Goal: Information Seeking & Learning: Learn about a topic

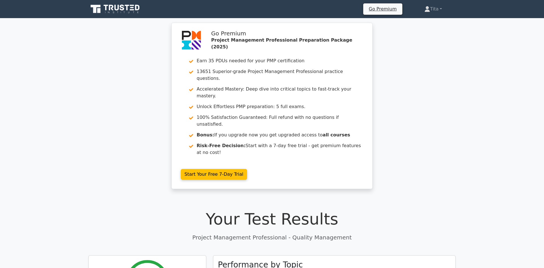
scroll to position [16265, 0]
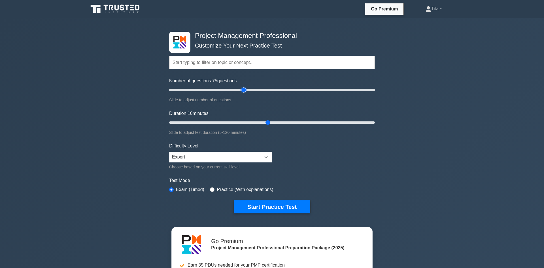
click at [242, 90] on input "Number of questions: 75 questions" at bounding box center [272, 90] width 206 height 7
drag, startPoint x: 244, startPoint y: 90, endPoint x: 290, endPoint y: 92, distance: 46.2
type input "120"
click at [290, 92] on input "Number of questions: 120 questions" at bounding box center [272, 90] width 206 height 7
drag, startPoint x: 267, startPoint y: 121, endPoint x: 381, endPoint y: 130, distance: 114.5
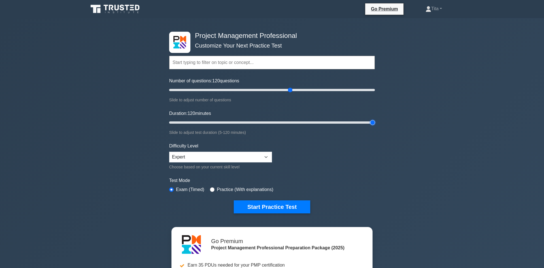
type input "120"
click at [375, 126] on input "Duration: 120 minutes" at bounding box center [272, 122] width 206 height 7
click at [254, 60] on input "text" at bounding box center [272, 63] width 206 height 14
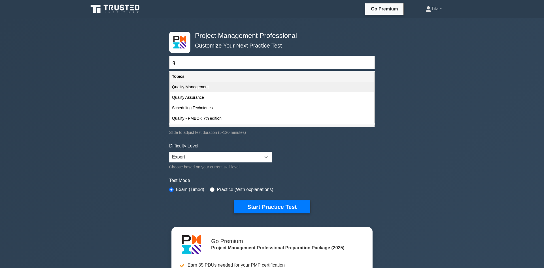
click at [200, 87] on div "Quality Management" at bounding box center [272, 87] width 204 height 10
type input "Quality Management"
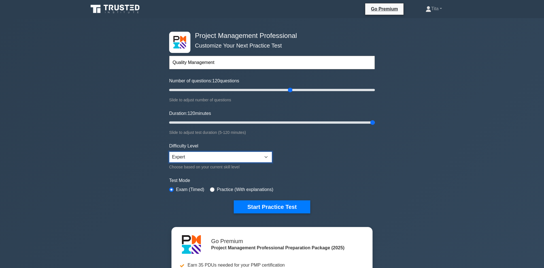
click at [169, 152] on select "Beginner Intermediate Expert" at bounding box center [220, 157] width 103 height 11
click option "Expert" at bounding box center [0, 0] width 0 height 0
type input "120"
click at [292, 92] on input "Number of questions: 120 questions" at bounding box center [272, 90] width 206 height 7
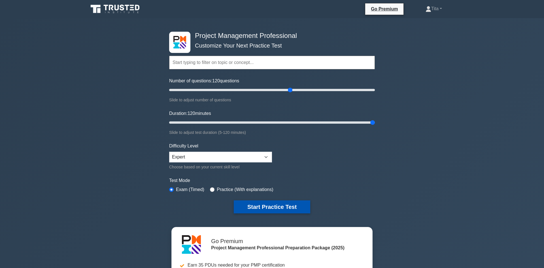
click at [290, 209] on button "Start Practice Test" at bounding box center [272, 206] width 76 height 13
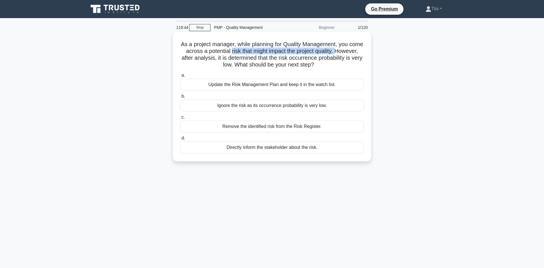
drag, startPoint x: 230, startPoint y: 52, endPoint x: 337, endPoint y: 49, distance: 107.1
click at [337, 49] on h5 "As a project manager, while planning for Quality Management, you come across a …" at bounding box center [272, 55] width 185 height 28
click at [278, 87] on div "Update the Risk Management Plan and keep it in the watch list." at bounding box center [271, 85] width 183 height 12
click at [180, 77] on input "a. Update the Risk Management Plan and keep it in the watch list." at bounding box center [180, 76] width 0 height 4
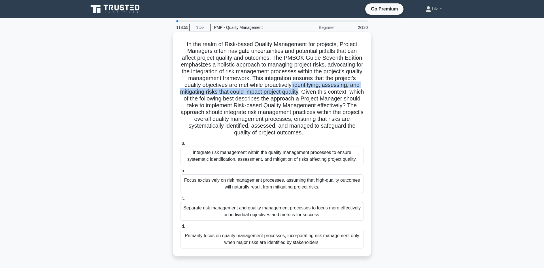
drag, startPoint x: 293, startPoint y: 87, endPoint x: 308, endPoint y: 93, distance: 16.4
click at [308, 93] on h5 "In the realm of Risk-based Quality Management for projects, Project Managers of…" at bounding box center [272, 89] width 185 height 96
click at [253, 157] on div "Integrate risk management within the quality management processes to ensure sys…" at bounding box center [271, 156] width 183 height 19
click at [180, 145] on input "a. Integrate risk management within the quality management processes to ensure …" at bounding box center [180, 144] width 0 height 4
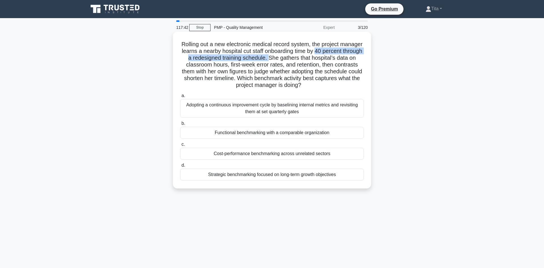
drag, startPoint x: 314, startPoint y: 52, endPoint x: 268, endPoint y: 58, distance: 46.0
click at [268, 58] on h5 "Rolling out a new electronic medical record system, the project manager learns …" at bounding box center [272, 65] width 185 height 48
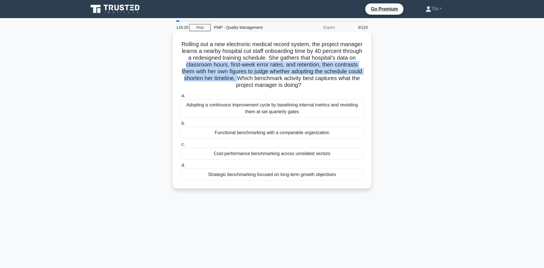
drag, startPoint x: 187, startPoint y: 65, endPoint x: 237, endPoint y: 80, distance: 52.2
click at [237, 80] on h5 "Rolling out a new electronic medical record system, the project manager learns …" at bounding box center [272, 65] width 185 height 48
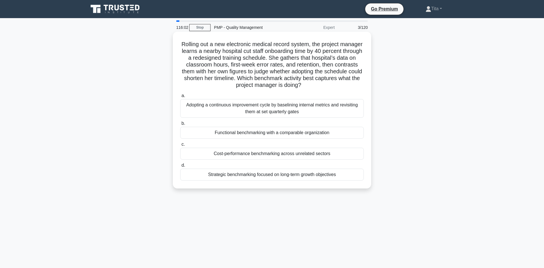
click at [226, 135] on div "Functional benchmarking with a comparable organization" at bounding box center [271, 133] width 183 height 12
click at [180, 125] on input "b. Functional benchmarking with a comparable organization" at bounding box center [180, 124] width 0 height 4
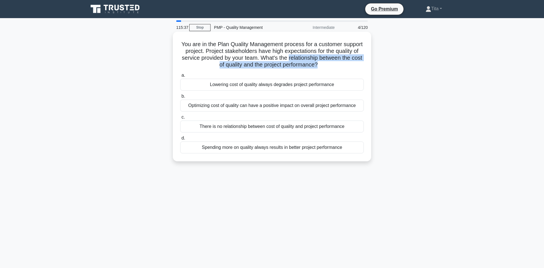
drag, startPoint x: 288, startPoint y: 58, endPoint x: 317, endPoint y: 65, distance: 30.6
click at [317, 65] on h5 "You are in the Plan Quality Management process for a customer support project. …" at bounding box center [272, 55] width 185 height 28
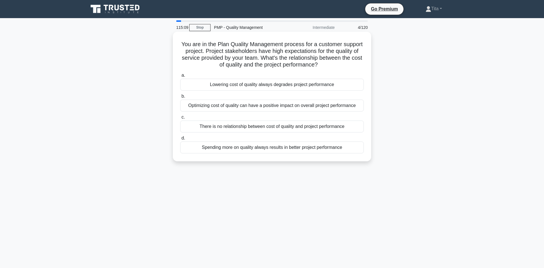
click at [313, 108] on div "Optimizing cost of quality can have a positive impact on overall project perfor…" at bounding box center [271, 106] width 183 height 12
click at [180, 98] on input "b. Optimizing cost of quality can have a positive impact on overall project per…" at bounding box center [180, 97] width 0 height 4
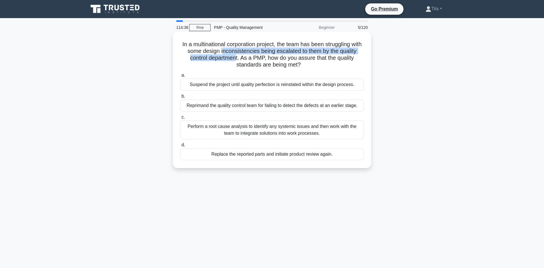
drag, startPoint x: 222, startPoint y: 52, endPoint x: 236, endPoint y: 59, distance: 15.8
click at [236, 59] on h5 "In a multinational corporation project, the team has been struggling with some …" at bounding box center [272, 55] width 185 height 28
click at [250, 130] on div "Perform a root cause analysis to identify any systemic issues and then work wit…" at bounding box center [271, 130] width 183 height 19
click at [180, 119] on input "c. Perform a root cause analysis to identify any systemic issues and then work …" at bounding box center [180, 118] width 0 height 4
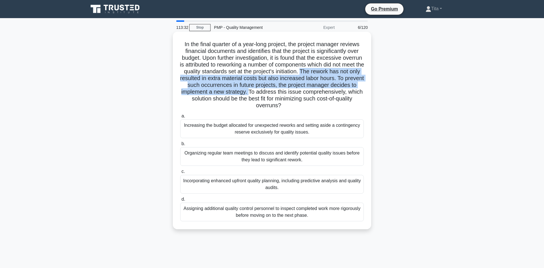
drag, startPoint x: 312, startPoint y: 71, endPoint x: 262, endPoint y: 93, distance: 54.5
click at [262, 93] on h5 "In the final quarter of a year-long project, the project manager reviews financ…" at bounding box center [272, 75] width 185 height 69
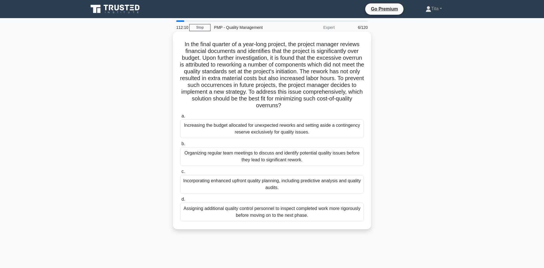
click at [319, 191] on div "Incorporating enhanced upfront quality planning, including predictive analysis …" at bounding box center [271, 184] width 183 height 19
click at [180, 174] on input "c. Incorporating enhanced upfront quality planning, including predictive analys…" at bounding box center [180, 172] width 0 height 4
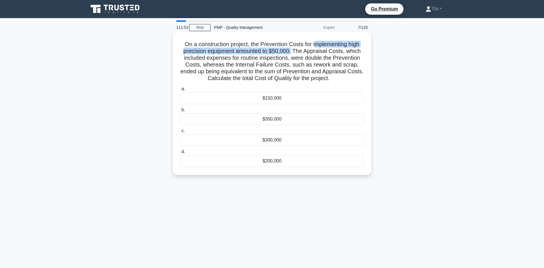
drag, startPoint x: 291, startPoint y: 53, endPoint x: 314, endPoint y: 46, distance: 23.5
click at [314, 46] on h5 "On a construction project, the Prevention Costs for implementing high precision…" at bounding box center [272, 61] width 185 height 41
click at [208, 60] on h5 "On a construction project, the Prevention Costs for implementing high precision…" at bounding box center [272, 61] width 185 height 41
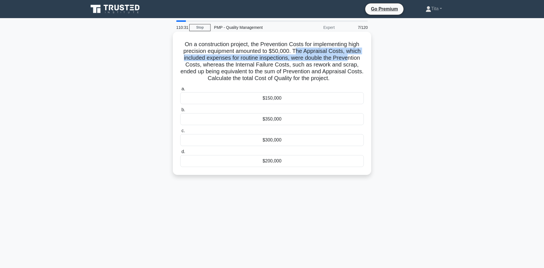
drag, startPoint x: 296, startPoint y: 53, endPoint x: 347, endPoint y: 59, distance: 51.3
click at [347, 59] on h5 "On a construction project, the Prevention Costs for implementing high precision…" at bounding box center [272, 61] width 185 height 41
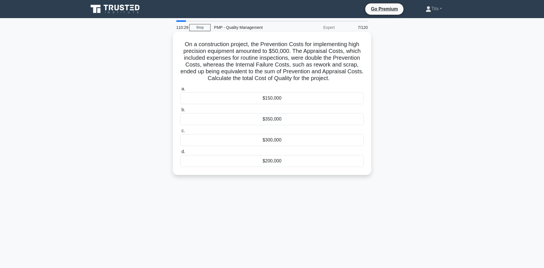
click at [262, 140] on div "$300,000" at bounding box center [271, 140] width 183 height 12
click at [180, 133] on input "c. $300,000" at bounding box center [180, 131] width 0 height 4
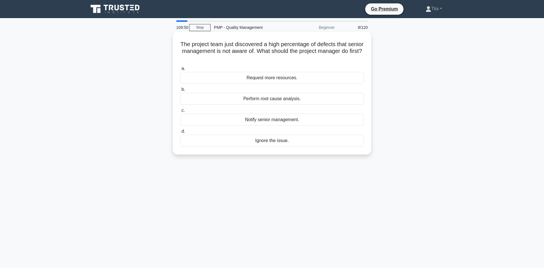
click at [280, 122] on div "Notify senior management." at bounding box center [271, 120] width 183 height 12
click at [180, 112] on input "c. Notify senior management." at bounding box center [180, 111] width 0 height 4
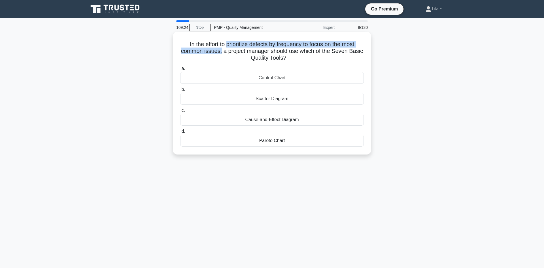
drag, startPoint x: 227, startPoint y: 47, endPoint x: 222, endPoint y: 52, distance: 6.8
click at [222, 52] on h5 "In the effort to prioritize defects by frequency to focus on the most common is…" at bounding box center [272, 51] width 185 height 21
click at [254, 142] on div "Pareto Chart" at bounding box center [271, 141] width 183 height 12
click at [180, 133] on input "d. Pareto Chart" at bounding box center [180, 132] width 0 height 4
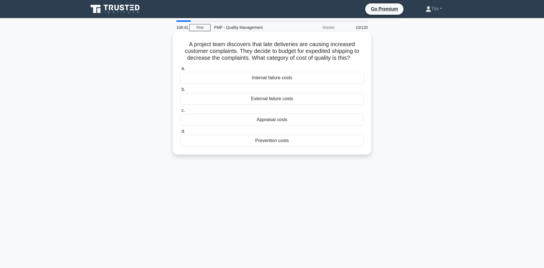
click at [240, 53] on h5 "A project team discovers that late deliveries are causing increased customer co…" at bounding box center [272, 51] width 185 height 21
click at [265, 100] on div "External failure costs" at bounding box center [271, 99] width 183 height 12
click at [180, 91] on input "b. External failure costs" at bounding box center [180, 90] width 0 height 4
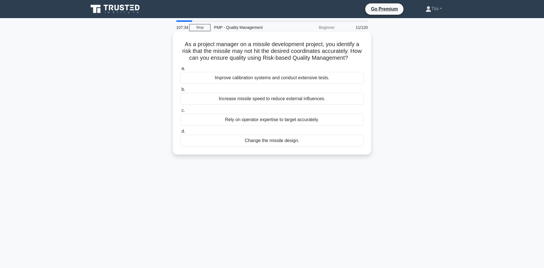
click at [238, 79] on div "Improve calibration systems and conduct extensive tests." at bounding box center [271, 78] width 183 height 12
click at [180, 71] on input "a. Improve calibration systems and conduct extensive tests." at bounding box center [180, 69] width 0 height 4
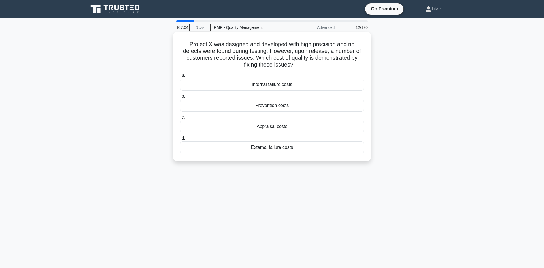
click at [294, 150] on div "External failure costs" at bounding box center [271, 148] width 183 height 12
click at [180, 140] on input "d. External failure costs" at bounding box center [180, 138] width 0 height 4
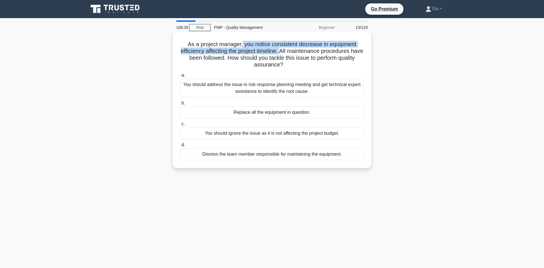
drag, startPoint x: 243, startPoint y: 46, endPoint x: 281, endPoint y: 48, distance: 38.0
click at [281, 48] on h5 "As a project manager, you notice consistent decrease in equipment efficiency af…" at bounding box center [272, 55] width 185 height 28
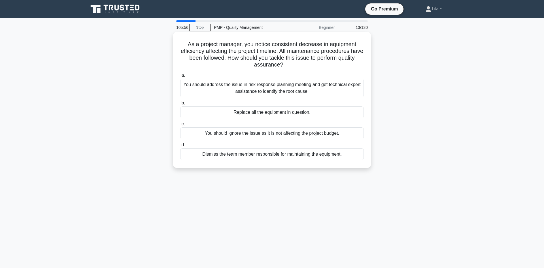
click at [311, 89] on div "You should address the issue in risk response planning meeting and get technica…" at bounding box center [271, 88] width 183 height 19
click at [180, 77] on input "a. You should address the issue in risk response planning meeting and get techn…" at bounding box center [180, 76] width 0 height 4
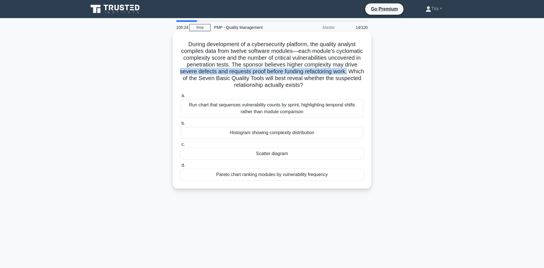
drag, startPoint x: 180, startPoint y: 73, endPoint x: 346, endPoint y: 74, distance: 166.5
click at [346, 74] on h5 "During development of a cybersecurity platform, the quality analyst compiles da…" at bounding box center [272, 65] width 185 height 48
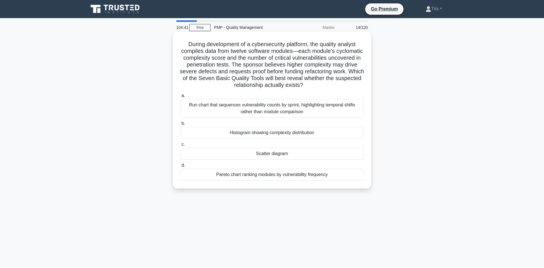
click at [244, 153] on div "Scatter diagram" at bounding box center [271, 154] width 183 height 12
click at [180, 146] on input "c. Scatter diagram" at bounding box center [180, 145] width 0 height 4
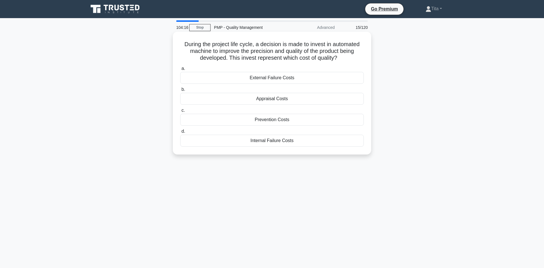
click at [260, 142] on div "Internal Failure Costs" at bounding box center [271, 141] width 183 height 12
click at [180, 133] on input "d. Internal Failure Costs" at bounding box center [180, 132] width 0 height 4
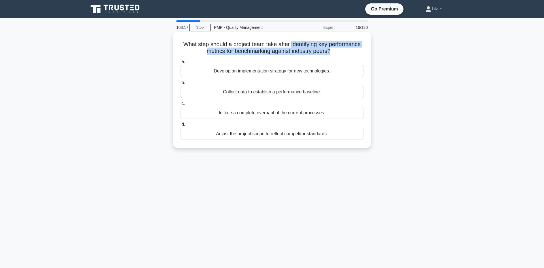
drag, startPoint x: 291, startPoint y: 47, endPoint x: 329, endPoint y: 51, distance: 38.2
click at [329, 51] on h5 "What step should a project team take after identifying key performance metrics …" at bounding box center [272, 48] width 185 height 14
click at [323, 95] on div "Collect data to establish a performance baseline." at bounding box center [271, 92] width 183 height 12
click at [180, 85] on input "b. Collect data to establish a performance baseline." at bounding box center [180, 83] width 0 height 4
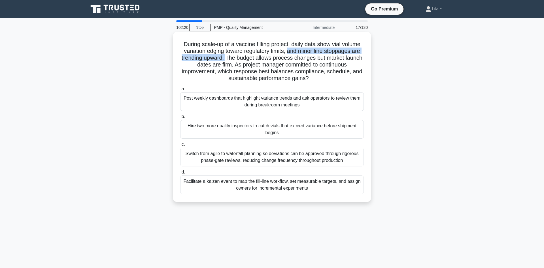
drag, startPoint x: 287, startPoint y: 53, endPoint x: 227, endPoint y: 59, distance: 60.9
click at [227, 59] on h5 "During scale-up of a vaccine filling project, daily data show vial volume varia…" at bounding box center [272, 61] width 185 height 41
click at [215, 188] on div "Facilitate a kaizen event to map the fill-line workflow, set measurable targets…" at bounding box center [271, 185] width 183 height 19
click at [180, 174] on input "d. Facilitate a kaizen event to map the fill-line workflow, set measurable targ…" at bounding box center [180, 172] width 0 height 4
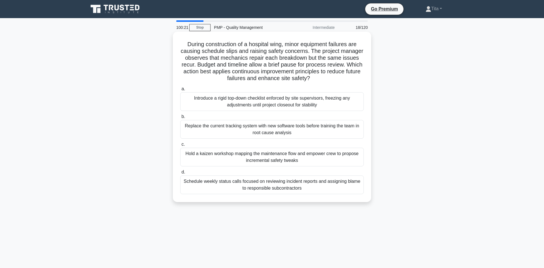
click at [204, 163] on div "Hold a kaizen workshop mapping the maintenance flow and empower crew to propose…" at bounding box center [271, 157] width 183 height 19
click at [180, 146] on input "c. Hold a kaizen workshop mapping the maintenance flow and empower crew to prop…" at bounding box center [180, 145] width 0 height 4
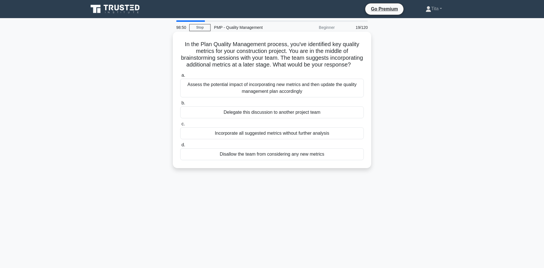
click at [291, 87] on div "Assess the potential impact of incorporating new metrics and then update the qu…" at bounding box center [271, 88] width 183 height 19
click at [180, 77] on input "a. Assess the potential impact of incorporating new metrics and then update the…" at bounding box center [180, 76] width 0 height 4
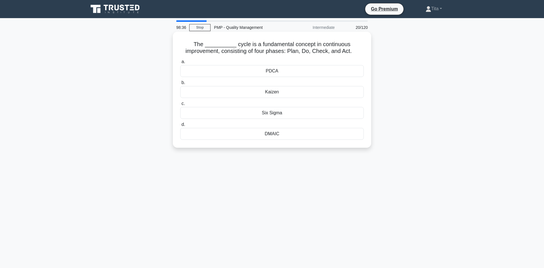
click at [269, 75] on div "PDCA" at bounding box center [271, 71] width 183 height 12
click at [180, 64] on input "a. PDCA" at bounding box center [180, 62] width 0 height 4
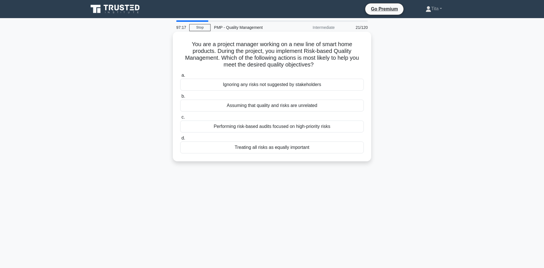
click at [254, 129] on div "Performing risk-based audits focused on high-priority risks" at bounding box center [271, 127] width 183 height 12
click at [180, 119] on input "c. Performing risk-based audits focused on high-priority risks" at bounding box center [180, 118] width 0 height 4
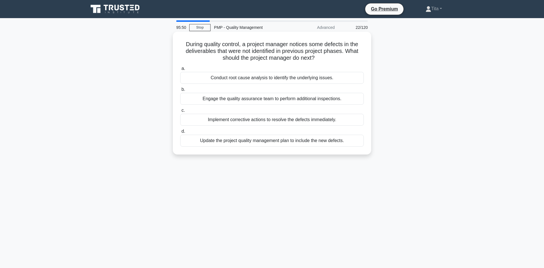
click at [204, 82] on div "Conduct root cause analysis to identify the underlying issues." at bounding box center [271, 78] width 183 height 12
click at [180, 71] on input "a. Conduct root cause analysis to identify the underlying issues." at bounding box center [180, 69] width 0 height 4
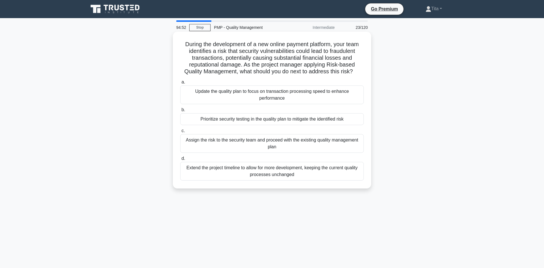
click at [249, 123] on div "Prioritize security testing in the quality plan to mitigate the identified risk" at bounding box center [271, 119] width 183 height 12
click at [180, 112] on input "b. Prioritize security testing in the quality plan to mitigate the identified r…" at bounding box center [180, 110] width 0 height 4
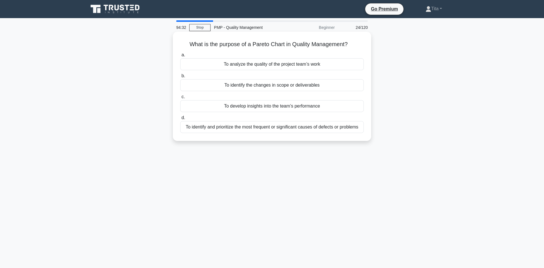
click at [310, 128] on div "To identify and prioritize the most frequent or significant causes of defects o…" at bounding box center [271, 127] width 183 height 12
click at [180, 120] on input "d. To identify and prioritize the most frequent or significant causes of defect…" at bounding box center [180, 118] width 0 height 4
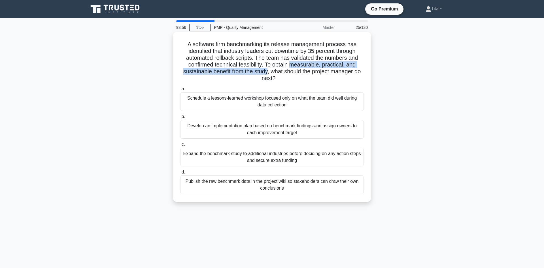
drag, startPoint x: 292, startPoint y: 67, endPoint x: 268, endPoint y: 72, distance: 24.3
click at [268, 72] on h5 "A software firm benchmarking its release management process has identified that…" at bounding box center [272, 61] width 185 height 41
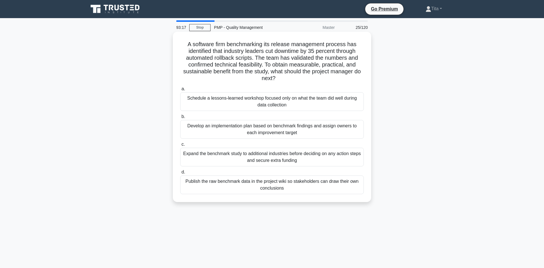
click at [296, 133] on div "Develop an implementation plan based on benchmark findings and assign owners to…" at bounding box center [271, 129] width 183 height 19
click at [180, 119] on input "b. Develop an implementation plan based on benchmark findings and assign owners…" at bounding box center [180, 117] width 0 height 4
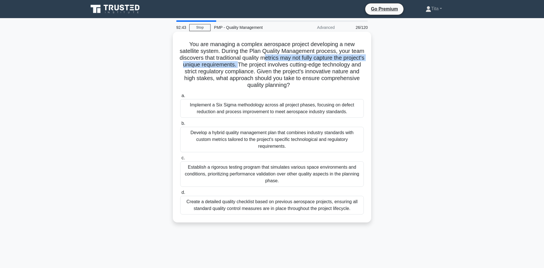
drag, startPoint x: 274, startPoint y: 60, endPoint x: 270, endPoint y: 65, distance: 6.4
click at [270, 65] on h5 "You are managing a complex aerospace project developing a new satellite system.…" at bounding box center [272, 65] width 185 height 48
click at [247, 209] on div "Create a detailed quality checklist based on previous aerospace projects, ensur…" at bounding box center [271, 205] width 183 height 19
click at [180, 195] on input "d. Create a detailed quality checklist based on previous aerospace projects, en…" at bounding box center [180, 193] width 0 height 4
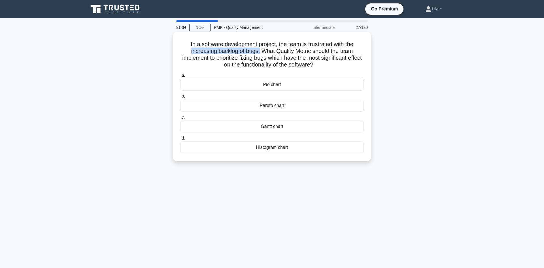
drag, startPoint x: 191, startPoint y: 52, endPoint x: 272, endPoint y: 52, distance: 80.7
click at [259, 52] on h5 "In a software development project, the team is frustrated with the increasing b…" at bounding box center [272, 55] width 185 height 28
click at [263, 107] on div "Pareto chart" at bounding box center [271, 106] width 183 height 12
click at [180, 98] on input "b. Pareto chart" at bounding box center [180, 97] width 0 height 4
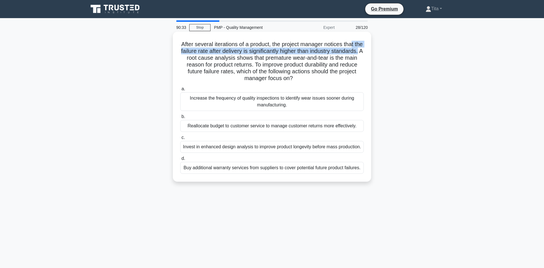
drag, startPoint x: 351, startPoint y: 45, endPoint x: 357, endPoint y: 54, distance: 10.2
click at [357, 54] on h5 "After several iterations of a product, the project manager notices that the fai…" at bounding box center [272, 61] width 185 height 41
click at [224, 149] on div "Invest in enhanced design analysis to improve product longevity before mass pro…" at bounding box center [271, 147] width 183 height 12
click at [180, 140] on input "c. Invest in enhanced design analysis to improve product longevity before mass …" at bounding box center [180, 138] width 0 height 4
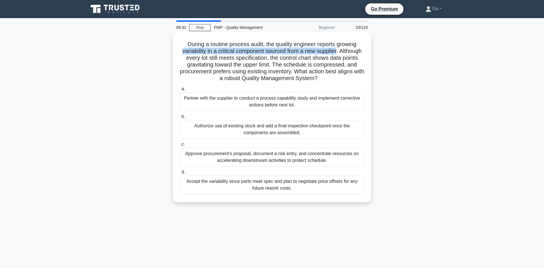
drag, startPoint x: 182, startPoint y: 52, endPoint x: 336, endPoint y: 54, distance: 154.1
click at [336, 54] on h5 "During a routine process audit, the quality engineer reports growing variabilit…" at bounding box center [272, 61] width 185 height 41
click at [231, 73] on h5 "During a routine process audit, the quality engineer reports growing variabilit…" at bounding box center [272, 61] width 185 height 41
click at [284, 103] on div "Partner with the supplier to conduct a process capability study and implement c…" at bounding box center [271, 101] width 183 height 19
click at [180, 91] on input "a. Partner with the supplier to conduct a process capability study and implemen…" at bounding box center [180, 89] width 0 height 4
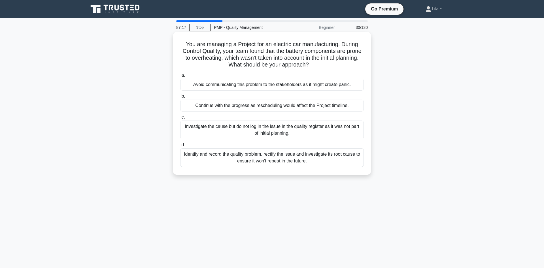
click at [264, 163] on div "Identify and record the quality problem, rectify the issue and investigate its …" at bounding box center [271, 157] width 183 height 19
click at [180, 147] on input "d. Identify and record the quality problem, rectify the issue and investigate i…" at bounding box center [180, 145] width 0 height 4
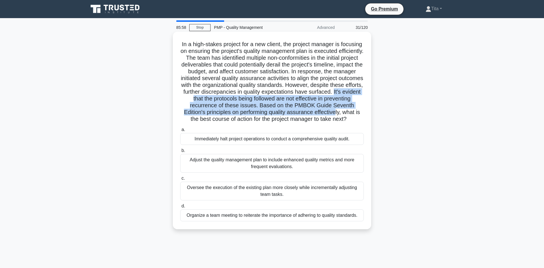
drag, startPoint x: 332, startPoint y: 90, endPoint x: 313, endPoint y: 109, distance: 26.4
click at [313, 109] on h5 "In a high-stakes project for a new client, the project manager is focusing on e…" at bounding box center [272, 82] width 185 height 82
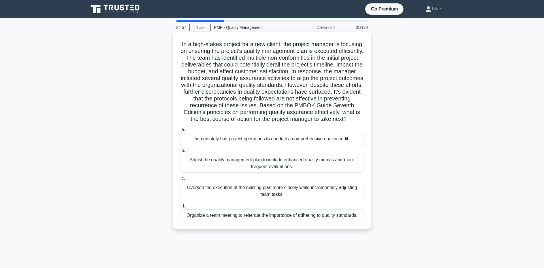
click at [204, 220] on div "Organize a team meeting to reiterate the importance of adhering to quality stan…" at bounding box center [271, 216] width 183 height 12
click at [180, 208] on input "d. Organize a team meeting to reiterate the importance of adhering to quality s…" at bounding box center [180, 206] width 0 height 4
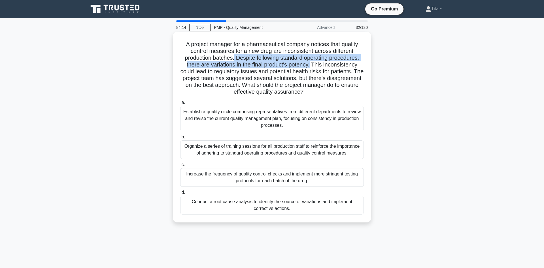
drag, startPoint x: 234, startPoint y: 59, endPoint x: 311, endPoint y: 66, distance: 77.3
click at [311, 66] on h5 "A project manager for a pharmaceutical company notices that quality control mea…" at bounding box center [272, 68] width 185 height 55
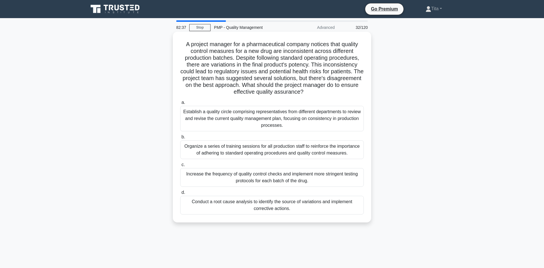
click at [247, 210] on div "Conduct a root cause analysis to identify the source of variations and implemen…" at bounding box center [271, 205] width 183 height 19
click at [180, 195] on input "d. Conduct a root cause analysis to identify the source of variations and imple…" at bounding box center [180, 193] width 0 height 4
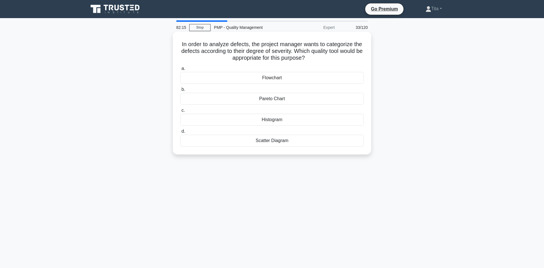
click at [271, 102] on div "Pareto Chart" at bounding box center [271, 99] width 183 height 12
click at [180, 91] on input "b. Pareto Chart" at bounding box center [180, 90] width 0 height 4
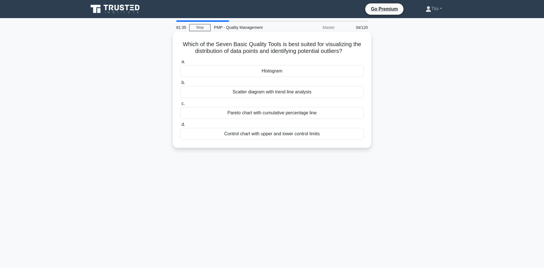
click at [247, 95] on div "Scatter diagram with trend line analysis" at bounding box center [271, 92] width 183 height 12
click at [180, 85] on input "b. Scatter diagram with trend line analysis" at bounding box center [180, 83] width 0 height 4
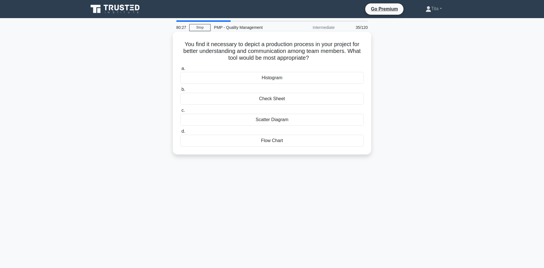
click at [273, 100] on div "Check Sheet" at bounding box center [271, 99] width 183 height 12
click at [180, 91] on input "b. Check Sheet" at bounding box center [180, 90] width 0 height 4
click at [269, 120] on div "Escalate the issue to senior management." at bounding box center [271, 120] width 183 height 12
click at [180, 112] on input "c. Escalate the issue to senior management." at bounding box center [180, 111] width 0 height 4
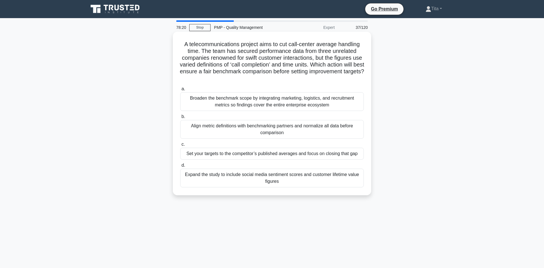
click at [258, 180] on div "Expand the study to include social media sentiment scores and customer lifetime…" at bounding box center [271, 178] width 183 height 19
click at [180, 167] on input "d. Expand the study to include social media sentiment scores and customer lifet…" at bounding box center [180, 166] width 0 height 4
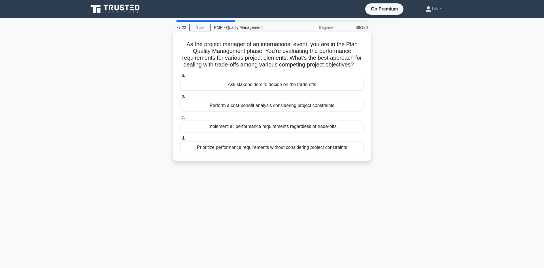
click at [287, 107] on div "Perform a cost-benefit analysis considering project constraints" at bounding box center [271, 106] width 183 height 12
click at [180, 98] on input "b. Perform a cost-benefit analysis considering project constraints" at bounding box center [180, 97] width 0 height 4
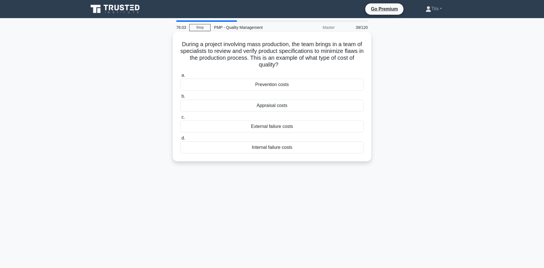
click at [262, 108] on div "Appraisal costs" at bounding box center [271, 106] width 183 height 12
click at [180, 98] on input "b. Appraisal costs" at bounding box center [180, 97] width 0 height 4
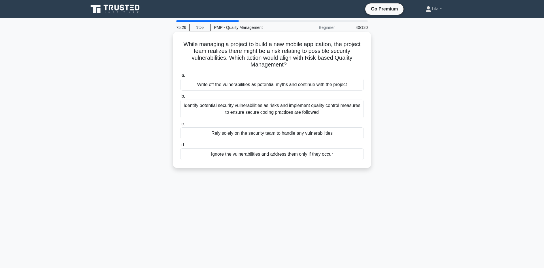
click at [262, 108] on div "Identify potential security vulnerabilities as risks and implement quality cont…" at bounding box center [271, 109] width 183 height 19
click at [180, 98] on input "b. Identify potential security vulnerabilities as risks and implement quality c…" at bounding box center [180, 97] width 0 height 4
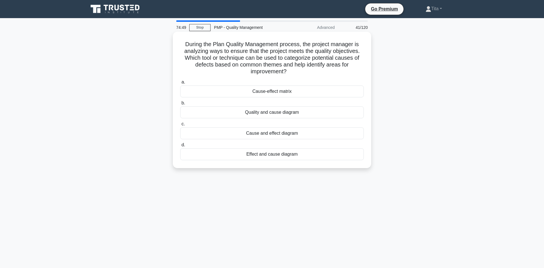
click at [266, 133] on div "Cause and effect diagram" at bounding box center [271, 133] width 183 height 12
click at [180, 126] on input "c. Cause and effect diagram" at bounding box center [180, 124] width 0 height 4
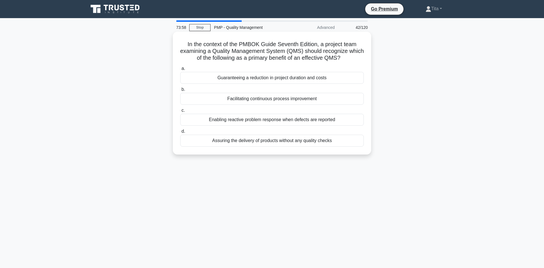
click at [272, 98] on div "Facilitating continuous process improvement" at bounding box center [271, 99] width 183 height 12
click at [180, 91] on input "b. Facilitating continuous process improvement" at bounding box center [180, 90] width 0 height 4
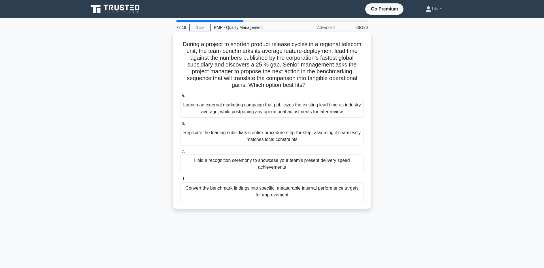
click at [258, 194] on div "Convert the benchmark findings into specific, measurable internal performance t…" at bounding box center [271, 191] width 183 height 19
click at [180, 181] on input "d. Convert the benchmark findings into specific, measurable internal performanc…" at bounding box center [180, 179] width 0 height 4
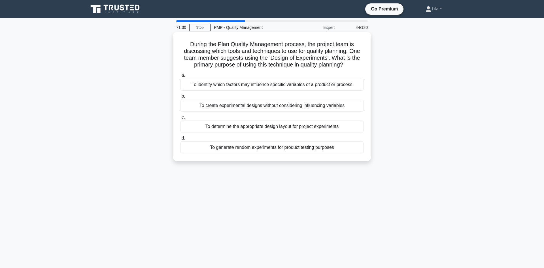
click at [269, 88] on div "To identify which factors may influence specific variables of a product or proc…" at bounding box center [271, 85] width 183 height 12
click at [180, 77] on input "a. To identify which factors may influence specific variables of a product or p…" at bounding box center [180, 76] width 0 height 4
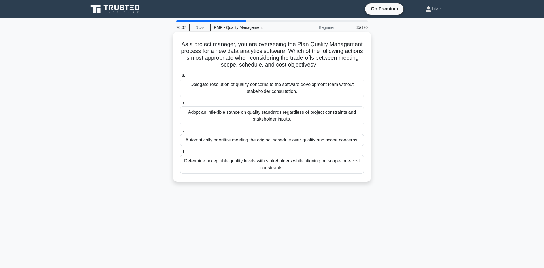
click at [256, 169] on div "Determine acceptable quality levels with stakeholders while aligning on scope-t…" at bounding box center [271, 164] width 183 height 19
click at [180, 154] on input "d. Determine acceptable quality levels with stakeholders while aligning on scop…" at bounding box center [180, 152] width 0 height 4
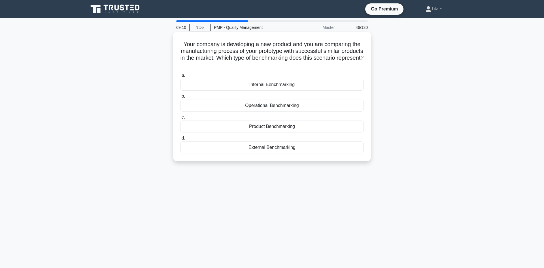
click at [287, 125] on div "Product Benchmarking" at bounding box center [271, 127] width 183 height 12
click at [180, 119] on input "c. Product Benchmarking" at bounding box center [180, 118] width 0 height 4
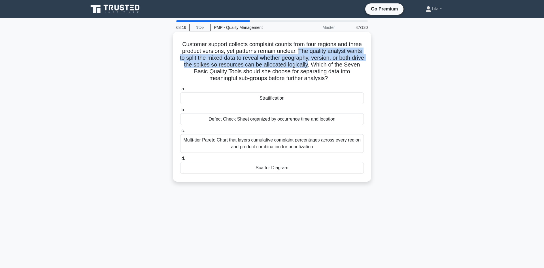
drag, startPoint x: 299, startPoint y: 51, endPoint x: 323, endPoint y: 65, distance: 27.4
click at [323, 65] on h5 "Customer support collects complaint counts from four regions and three product …" at bounding box center [272, 61] width 185 height 41
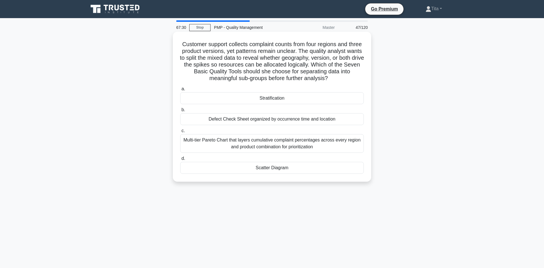
click at [285, 167] on div "Scatter Diagram" at bounding box center [271, 168] width 183 height 12
click at [180, 161] on input "d. Scatter Diagram" at bounding box center [180, 159] width 0 height 4
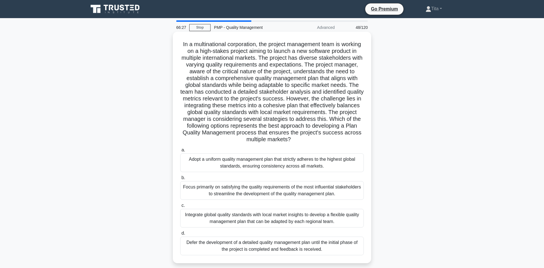
drag, startPoint x: 284, startPoint y: 101, endPoint x: 303, endPoint y: 144, distance: 47.4
click at [303, 144] on div ".spinner_0XTQ{transform-origin:center;animation:spinner_y6GP .75s linear infini…" at bounding box center [272, 147] width 194 height 227
click at [310, 217] on div "Integrate global quality standards with local market insights to develop a flex…" at bounding box center [271, 218] width 183 height 19
click at [180, 208] on input "c. Integrate global quality standards with local market insights to develop a f…" at bounding box center [180, 206] width 0 height 4
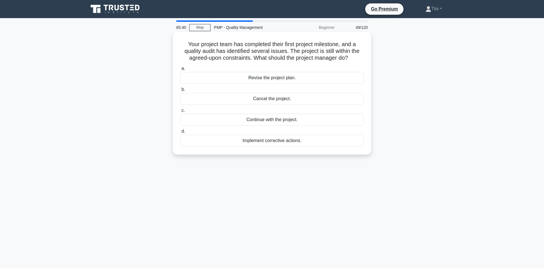
click at [244, 144] on div "Implement corrective actions." at bounding box center [271, 141] width 183 height 12
click at [180, 133] on input "d. Implement corrective actions." at bounding box center [180, 132] width 0 height 4
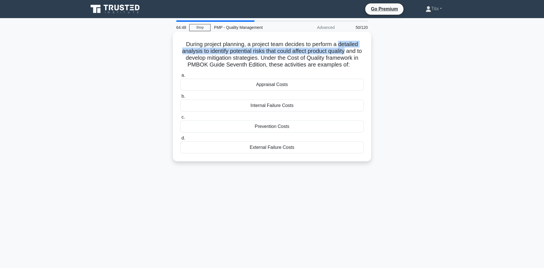
drag, startPoint x: 339, startPoint y: 45, endPoint x: 346, endPoint y: 53, distance: 10.4
click at [346, 53] on h5 "During project planning, a project team decides to perform a detailed analysis …" at bounding box center [272, 55] width 185 height 28
click at [261, 129] on div "Prevention Costs" at bounding box center [271, 127] width 183 height 12
click at [180, 119] on input "c. Prevention Costs" at bounding box center [180, 118] width 0 height 4
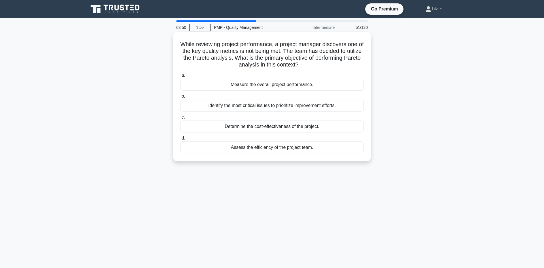
click at [285, 106] on div "Identify the most critical issues to prioritize improvement efforts." at bounding box center [271, 106] width 183 height 12
click at [180, 98] on input "b. Identify the most critical issues to prioritize improvement efforts." at bounding box center [180, 97] width 0 height 4
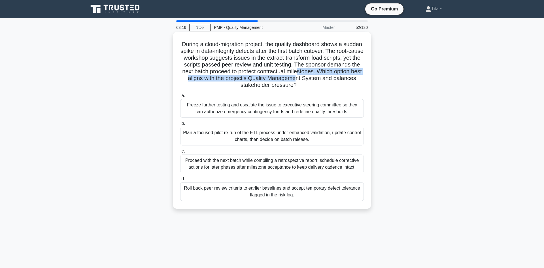
drag, startPoint x: 297, startPoint y: 69, endPoint x: 297, endPoint y: 76, distance: 7.9
click at [297, 76] on h5 "During a cloud-migration project, the quality dashboard shows a sudden spike in…" at bounding box center [272, 65] width 185 height 48
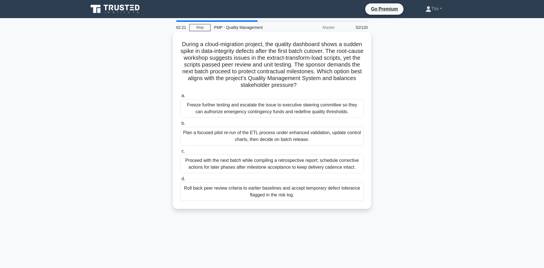
click at [234, 165] on div "Proceed with the next batch while compiling a retrospective report; schedule co…" at bounding box center [271, 164] width 183 height 19
click at [180, 153] on input "c. Proceed with the next batch while compiling a retrospective report; schedule…" at bounding box center [180, 152] width 0 height 4
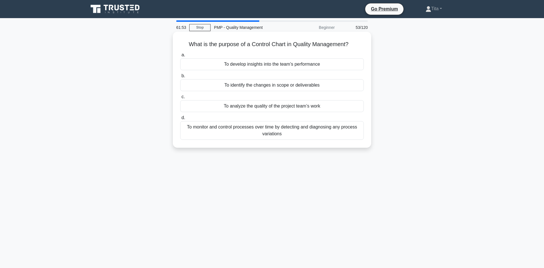
click at [251, 134] on div "To monitor and control processes over time by detecting and diagnosing any proc…" at bounding box center [271, 130] width 183 height 19
click at [180, 120] on input "d. To monitor and control processes over time by detecting and diagnosing any p…" at bounding box center [180, 118] width 0 height 4
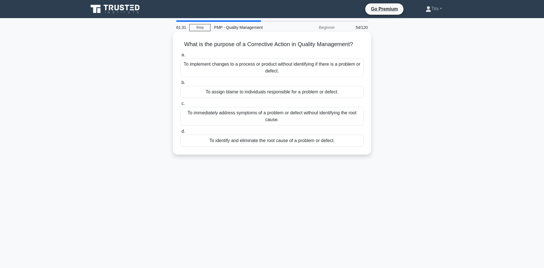
click at [246, 142] on div "To identify and eliminate the root cause of a problem or defect." at bounding box center [271, 141] width 183 height 12
click at [180, 133] on input "d. To identify and eliminate the root cause of a problem or defect." at bounding box center [180, 132] width 0 height 4
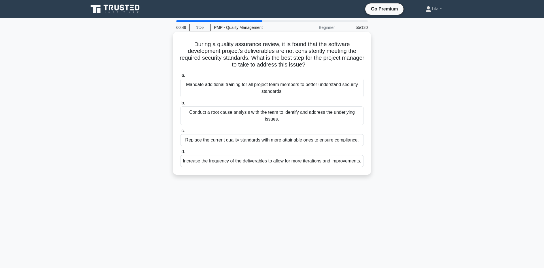
click at [232, 120] on div "Conduct a root cause analysis with the team to identify and address the underly…" at bounding box center [271, 115] width 183 height 19
click at [180, 105] on input "b. Conduct a root cause analysis with the team to identify and address the unde…" at bounding box center [180, 103] width 0 height 4
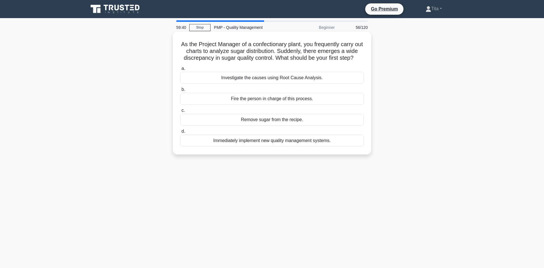
click at [245, 82] on div "Investigate the causes using Root Cause Analysis." at bounding box center [271, 78] width 183 height 12
click at [180, 71] on input "a. Investigate the causes using Root Cause Analysis." at bounding box center [180, 69] width 0 height 4
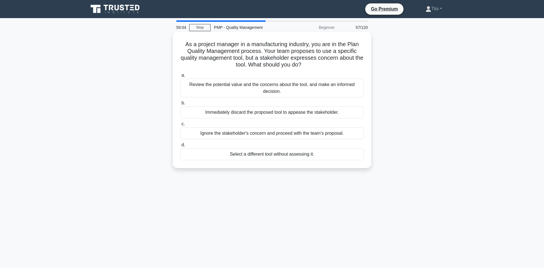
click at [256, 94] on div "Review the potential value and the concerns about the tool, and make an informe…" at bounding box center [271, 88] width 183 height 19
click at [180, 77] on input "a. Review the potential value and the concerns about the tool, and make an info…" at bounding box center [180, 76] width 0 height 4
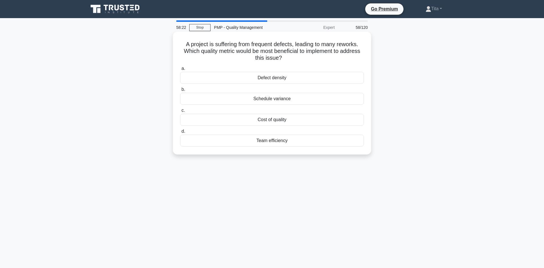
click at [265, 145] on div "Team efficiency" at bounding box center [271, 141] width 183 height 12
click at [180, 133] on input "d. Team efficiency" at bounding box center [180, 132] width 0 height 4
click at [263, 98] on div "defect density" at bounding box center [271, 99] width 183 height 12
click at [180, 91] on input "b. defect density" at bounding box center [180, 90] width 0 height 4
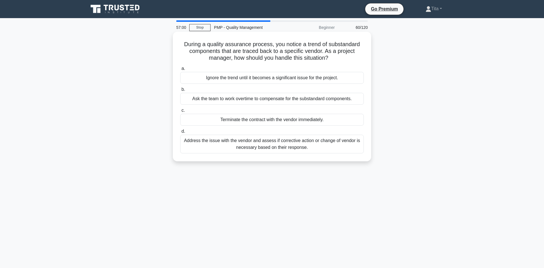
click at [238, 144] on div "Address the issue with the vendor and assess if corrective action or change of …" at bounding box center [271, 144] width 183 height 19
click at [180, 133] on input "d. Address the issue with the vendor and assess if corrective action or change …" at bounding box center [180, 132] width 0 height 4
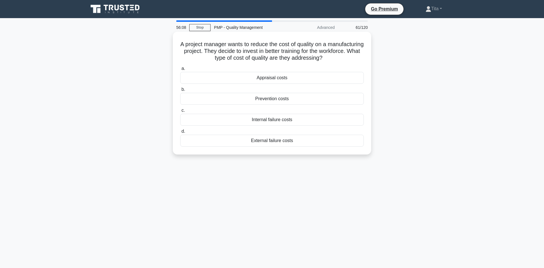
click at [256, 101] on div "Prevention costs" at bounding box center [271, 99] width 183 height 12
click at [180, 91] on input "b. Prevention costs" at bounding box center [180, 90] width 0 height 4
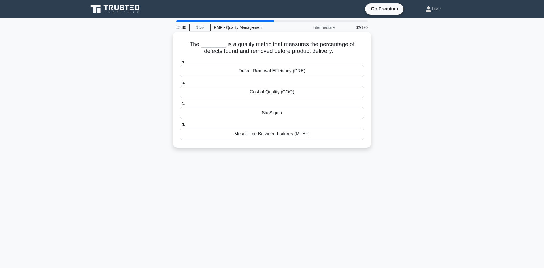
click at [268, 70] on div "Defect Removal Efficiency (DRE)" at bounding box center [271, 71] width 183 height 12
click at [180, 64] on input "a. Defect Removal Efficiency (DRE)" at bounding box center [180, 62] width 0 height 4
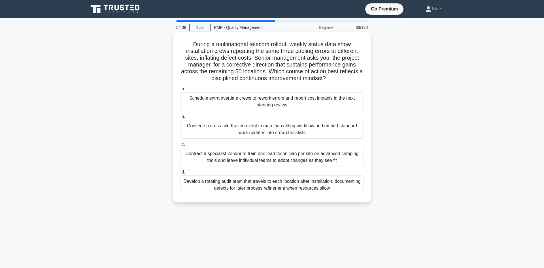
click at [232, 133] on div "Convene a cross-site Kaizen event to map the cabling workflow and embed standar…" at bounding box center [271, 129] width 183 height 19
click at [180, 119] on input "b. Convene a cross-site Kaizen event to map the cabling workflow and embed stan…" at bounding box center [180, 117] width 0 height 4
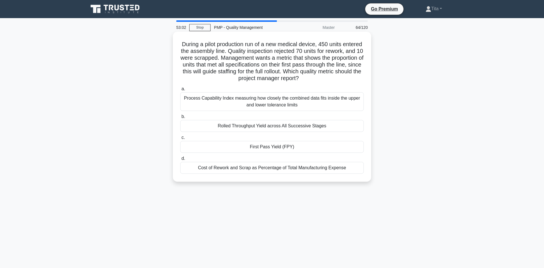
click at [239, 99] on div "Process Capability Index measuring how closely the combined data fits inside th…" at bounding box center [271, 101] width 183 height 19
click at [180, 91] on input "a. Process Capability Index measuring how closely the combined data fits inside…" at bounding box center [180, 89] width 0 height 4
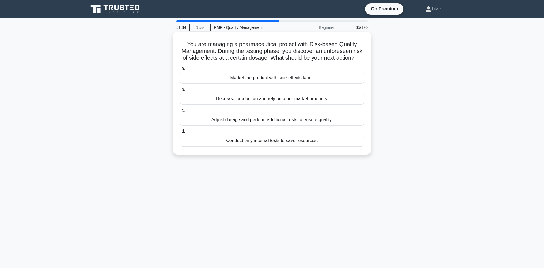
click at [269, 120] on div "Adjust dosage and perform additional tests to ensure quality." at bounding box center [271, 120] width 183 height 12
click at [180, 112] on input "c. Adjust dosage and perform additional tests to ensure quality." at bounding box center [180, 111] width 0 height 4
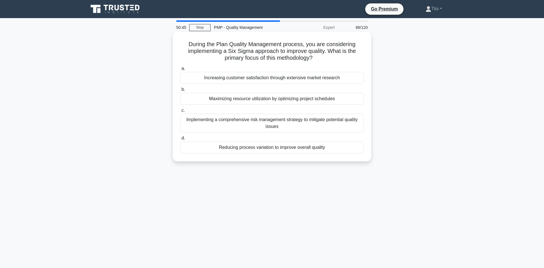
click at [268, 100] on div "Maximizing resource utilization by optimizing project schedules" at bounding box center [271, 99] width 183 height 12
click at [180, 91] on input "b. Maximizing resource utilization by optimizing project schedules" at bounding box center [180, 90] width 0 height 4
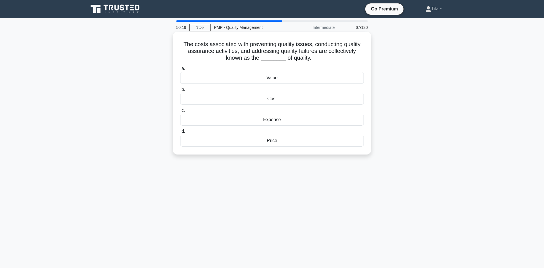
click at [275, 97] on div "Cost" at bounding box center [271, 99] width 183 height 12
click at [180, 91] on input "b. Cost" at bounding box center [180, 90] width 0 height 4
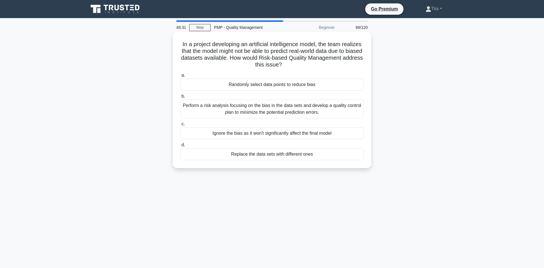
click at [270, 85] on div "Randomly select data points to reduce bias" at bounding box center [271, 85] width 183 height 12
click at [180, 77] on input "a. Randomly select data points to reduce bias" at bounding box center [180, 76] width 0 height 4
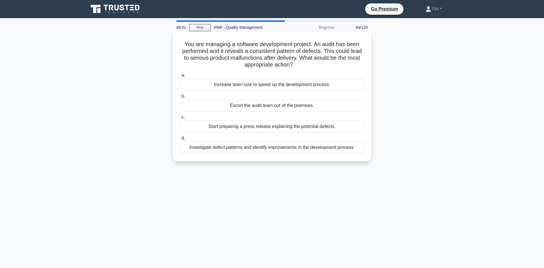
click at [241, 148] on div "Investigate defect patterns and identify improvements in the development proces…" at bounding box center [271, 148] width 183 height 12
click at [180, 140] on input "d. Investigate defect patterns and identify improvements in the development pro…" at bounding box center [180, 138] width 0 height 4
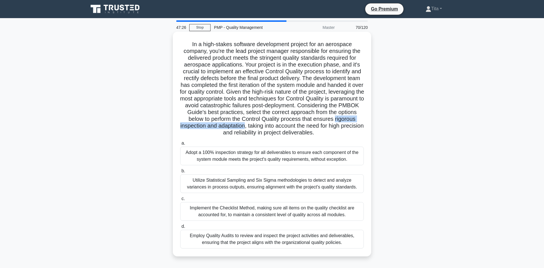
drag, startPoint x: 268, startPoint y: 125, endPoint x: 175, endPoint y: 125, distance: 92.3
click at [175, 125] on div "In a high-stakes software development project for an aerospace company, you're …" at bounding box center [272, 144] width 194 height 220
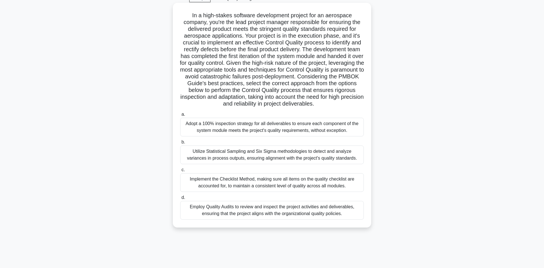
click at [281, 155] on div "Utilize Statistical Sampling and Six Sigma methodologies to detect and analyze …" at bounding box center [271, 155] width 183 height 19
click at [180, 144] on input "b. Utilize Statistical Sampling and Six Sigma methodologies to detect and analy…" at bounding box center [180, 142] width 0 height 4
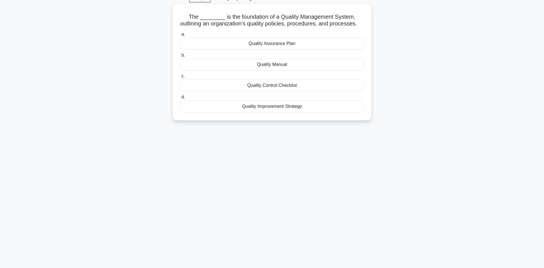
scroll to position [0, 0]
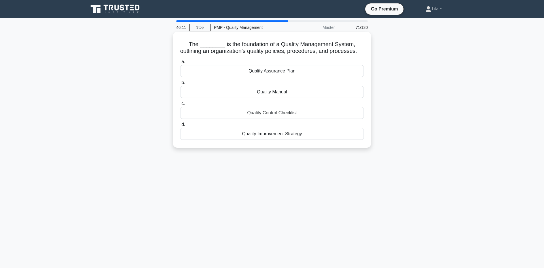
click at [272, 70] on div "Quality Assurance Plan" at bounding box center [271, 71] width 183 height 12
click at [180, 64] on input "a. Quality Assurance Plan" at bounding box center [180, 62] width 0 height 4
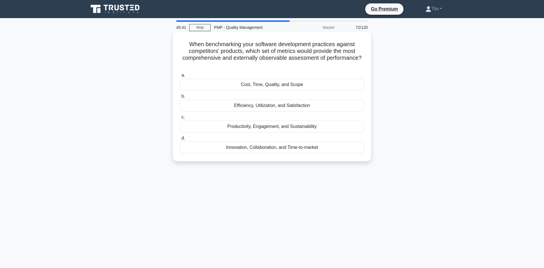
click at [289, 100] on div "Efficiency, Utilization, and Satisfaction" at bounding box center [271, 106] width 183 height 12
click at [180, 98] on input "b. Efficiency, Utilization, and Satisfaction" at bounding box center [180, 97] width 0 height 4
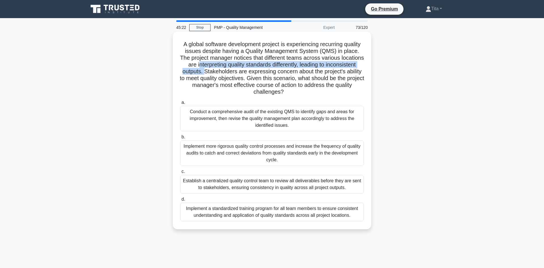
drag, startPoint x: 182, startPoint y: 65, endPoint x: 368, endPoint y: 67, distance: 185.8
click at [368, 67] on div "A global software development project is experiencing recurring quality issues …" at bounding box center [272, 130] width 194 height 193
click at [239, 211] on div "Implement a standardized training program for all team members to ensure consis…" at bounding box center [271, 212] width 183 height 19
click at [180, 201] on input "d. Implement a standardized training program for all team members to ensure con…" at bounding box center [180, 200] width 0 height 4
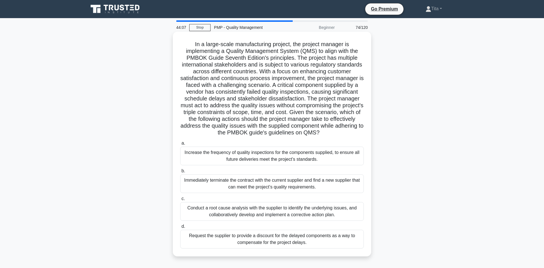
click at [228, 211] on div "Conduct a root cause analysis with the supplier to identify the underlying issu…" at bounding box center [271, 211] width 183 height 19
click at [180, 201] on input "c. Conduct a root cause analysis with the supplier to identify the underlying i…" at bounding box center [180, 199] width 0 height 4
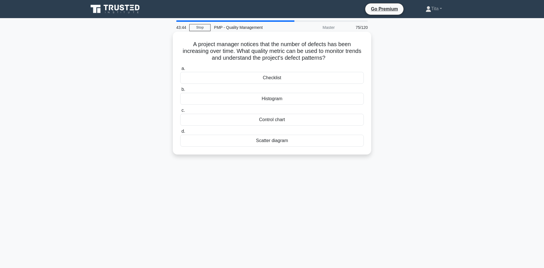
drag, startPoint x: 251, startPoint y: 52, endPoint x: 329, endPoint y: 60, distance: 78.5
click at [329, 60] on h5 "A project manager notices that the number of defects has been increasing over t…" at bounding box center [272, 51] width 185 height 21
click at [275, 122] on div "Control chart" at bounding box center [271, 120] width 183 height 12
click at [180, 112] on input "c. Control chart" at bounding box center [180, 111] width 0 height 4
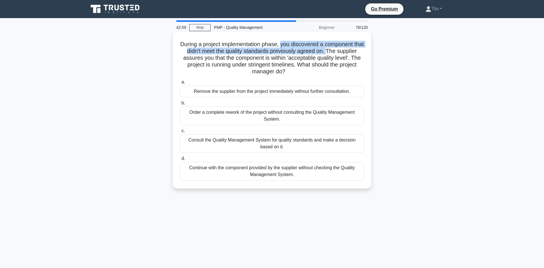
drag, startPoint x: 332, startPoint y: 52, endPoint x: 286, endPoint y: 45, distance: 47.0
click at [286, 45] on h5 "During a project implementation phase, you discovered a component that didn't m…" at bounding box center [272, 58] width 185 height 35
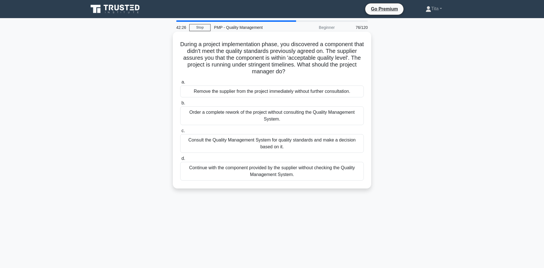
click at [287, 150] on div "Consult the Quality Management System for quality standards and make a decision…" at bounding box center [271, 143] width 183 height 19
click at [180, 133] on input "c. Consult the Quality Management System for quality standards and make a decis…" at bounding box center [180, 131] width 0 height 4
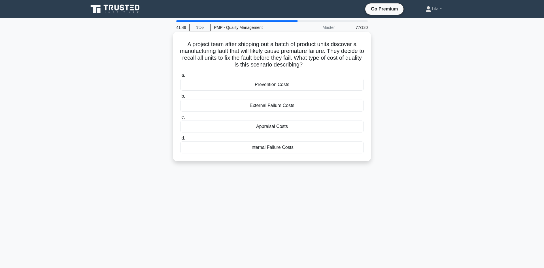
click at [275, 148] on div "Internal Failure Costs" at bounding box center [271, 148] width 183 height 12
click at [180, 140] on input "d. Internal Failure Costs" at bounding box center [180, 138] width 0 height 4
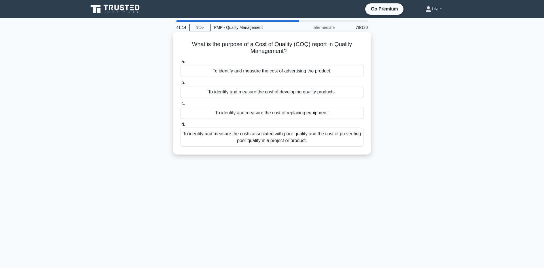
click at [225, 93] on div "To identify and measure the cost of developing quality products." at bounding box center [271, 92] width 183 height 12
click at [180, 85] on input "b. To identify and measure the cost of developing quality products." at bounding box center [180, 83] width 0 height 4
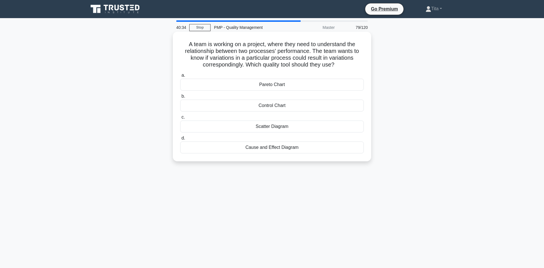
click at [264, 130] on div "Scatter Diagram" at bounding box center [271, 127] width 183 height 12
click at [180, 119] on input "c. Scatter Diagram" at bounding box center [180, 118] width 0 height 4
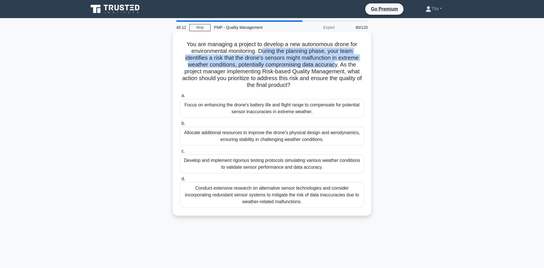
drag, startPoint x: 261, startPoint y: 52, endPoint x: 334, endPoint y: 63, distance: 73.8
click at [334, 63] on h5 "You are managing a project to develop a new autonomous drone for environmental …" at bounding box center [272, 65] width 185 height 48
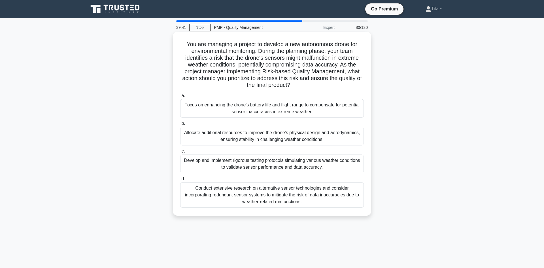
click at [244, 196] on div "Conduct extensive research on alternative sensor technologies and consider inco…" at bounding box center [271, 194] width 183 height 25
click at [180, 181] on input "d. Conduct extensive research on alternative sensor technologies and consider i…" at bounding box center [180, 179] width 0 height 4
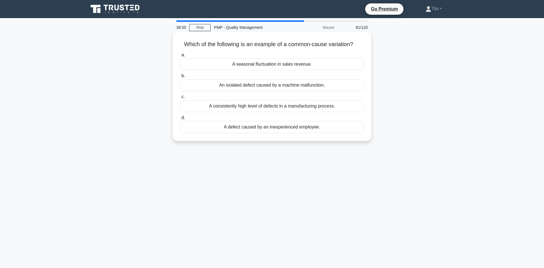
click at [297, 66] on div "A seasonal fluctuation in sales revenue." at bounding box center [271, 64] width 183 height 12
click at [180, 57] on input "a. A seasonal fluctuation in sales revenue." at bounding box center [180, 55] width 0 height 4
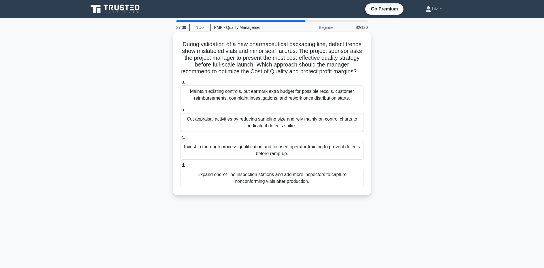
click at [360, 159] on div "Invest in thorough process qualification and focused operator training to preve…" at bounding box center [271, 150] width 183 height 19
click at [180, 140] on input "c. Invest in thorough process qualification and focused operator training to pr…" at bounding box center [180, 138] width 0 height 4
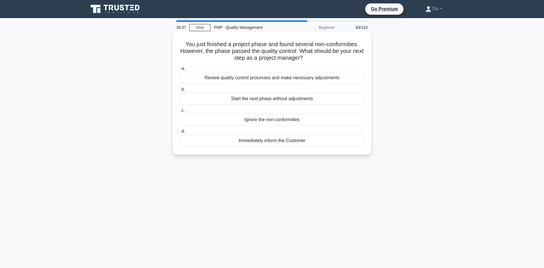
click at [263, 79] on div "Review quality control processes and make necessary adjustments" at bounding box center [271, 78] width 183 height 12
click at [180, 71] on input "a. Review quality control processes and make necessary adjustments" at bounding box center [180, 69] width 0 height 4
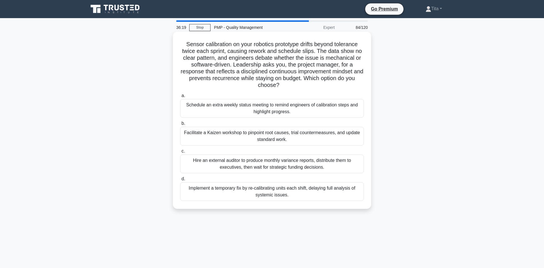
click at [195, 128] on div "Facilitate a Kaizen workshop to pinpoint root causes, trial countermeasures, an…" at bounding box center [271, 136] width 183 height 19
click at [180, 125] on input "b. Facilitate a Kaizen workshop to pinpoint root causes, trial countermeasures,…" at bounding box center [180, 124] width 0 height 4
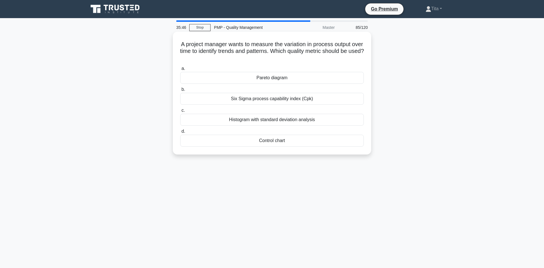
click at [256, 100] on div "Six Sigma process capability index (Cpk)" at bounding box center [271, 99] width 183 height 12
click at [180, 91] on input "b. Six Sigma process capability index (Cpk)" at bounding box center [180, 90] width 0 height 4
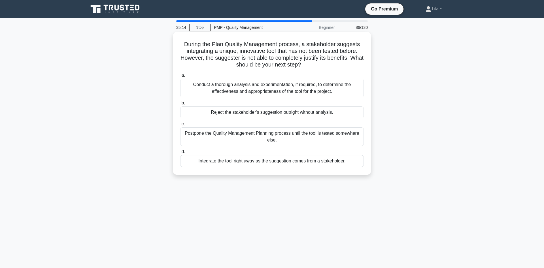
click at [266, 89] on div "Conduct a thorough analysis and experimentation, if required, to determine the …" at bounding box center [271, 88] width 183 height 19
click at [180, 77] on input "a. Conduct a thorough analysis and experimentation, if required, to determine t…" at bounding box center [180, 76] width 0 height 4
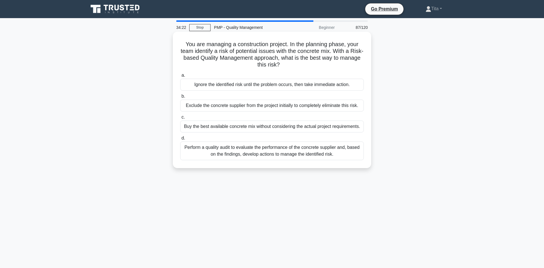
click at [265, 155] on div "Perform a quality audit to evaluate the performance of the concrete supplier an…" at bounding box center [271, 151] width 183 height 19
click at [180, 140] on input "d. Perform a quality audit to evaluate the performance of the concrete supplier…" at bounding box center [180, 138] width 0 height 4
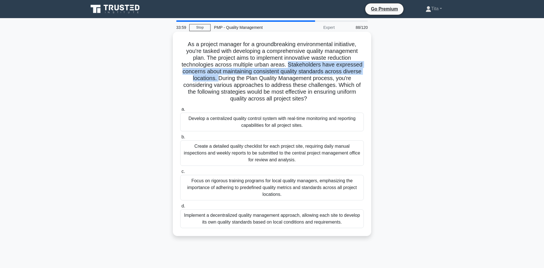
drag, startPoint x: 289, startPoint y: 67, endPoint x: 220, endPoint y: 78, distance: 69.6
click at [220, 78] on h5 "As a project manager for a groundbreaking environmental initiative, you're task…" at bounding box center [272, 72] width 185 height 62
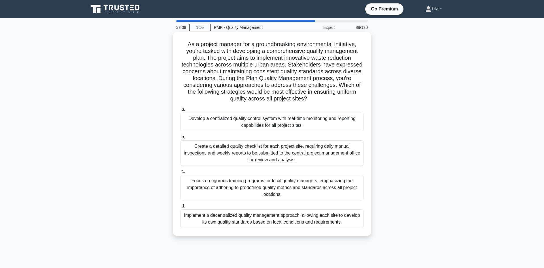
click at [235, 188] on div "Focus on rigorous training programs for local quality managers, emphasizing the…" at bounding box center [271, 187] width 183 height 25
click at [180, 174] on input "c. Focus on rigorous training programs for local quality managers, emphasizing …" at bounding box center [180, 172] width 0 height 4
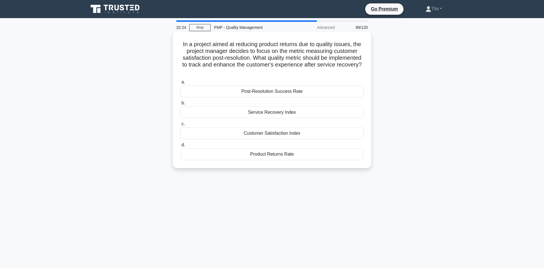
drag, startPoint x: 285, startPoint y: 128, endPoint x: 236, endPoint y: 92, distance: 60.9
click at [236, 92] on div "a. Post-Resolution Success Rate b. Service Recovery Index c. d." at bounding box center [272, 120] width 190 height 84
click at [223, 87] on div "Post-Resolution Success Rate" at bounding box center [271, 92] width 183 height 12
click at [180, 84] on input "a. Post-Resolution Success Rate" at bounding box center [180, 82] width 0 height 4
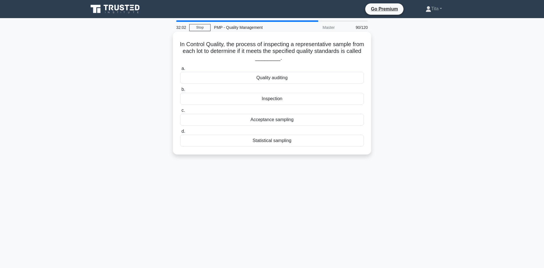
click at [265, 143] on div "Statistical sampling" at bounding box center [271, 141] width 183 height 12
click at [180, 133] on input "d. Statistical sampling" at bounding box center [180, 132] width 0 height 4
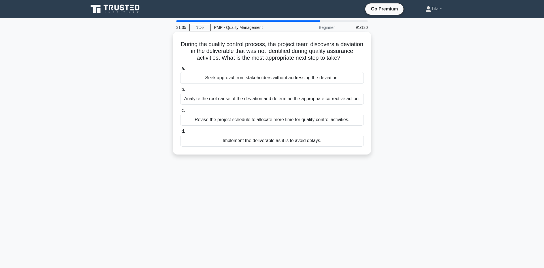
click at [286, 100] on div "Analyze the root cause of the deviation and determine the appropriate correctiv…" at bounding box center [271, 99] width 183 height 12
click at [180, 91] on input "b. Analyze the root cause of the deviation and determine the appropriate correc…" at bounding box center [180, 90] width 0 height 4
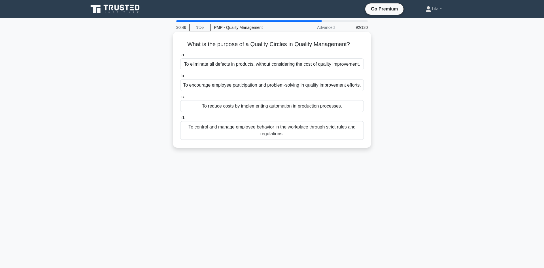
click at [251, 91] on div "To encourage employee participation and problem-solving in quality improvement …" at bounding box center [271, 85] width 183 height 12
click at [180, 78] on input "b. To encourage employee participation and problem-solving in quality improveme…" at bounding box center [180, 76] width 0 height 4
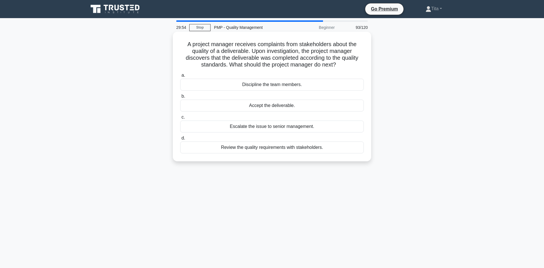
click at [273, 151] on div "Review the quality requirements with stakeholders." at bounding box center [271, 148] width 183 height 12
click at [180, 140] on input "d. Review the quality requirements with stakeholders." at bounding box center [180, 138] width 0 height 4
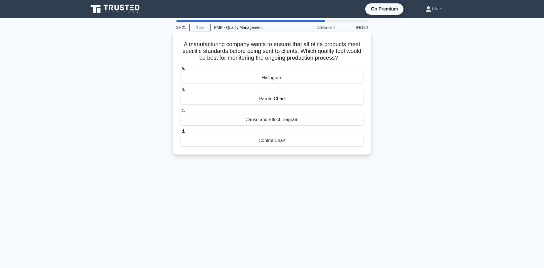
click at [270, 144] on div "Control Chart" at bounding box center [271, 141] width 183 height 12
click at [180, 133] on input "d. Control Chart" at bounding box center [180, 132] width 0 height 4
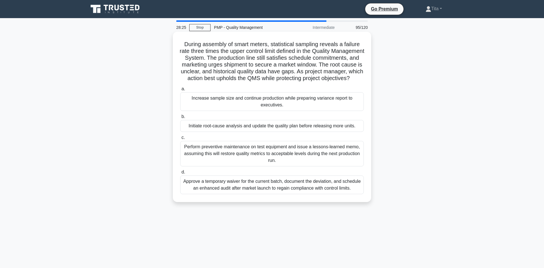
click at [285, 129] on div "Initiate root-cause analysis and update the quality plan before releasing more …" at bounding box center [271, 126] width 183 height 12
click at [180, 119] on input "b. Initiate root-cause analysis and update the quality plan before releasing mo…" at bounding box center [180, 117] width 0 height 4
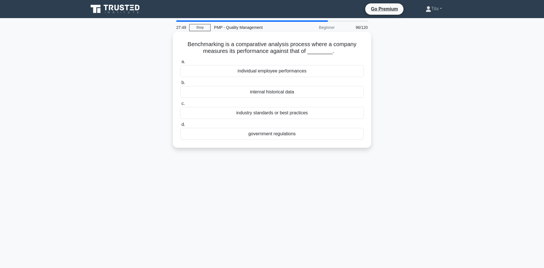
click at [270, 114] on div "industry standards or best practices" at bounding box center [271, 113] width 183 height 12
click at [180, 106] on input "c. industry standards or best practices" at bounding box center [180, 104] width 0 height 4
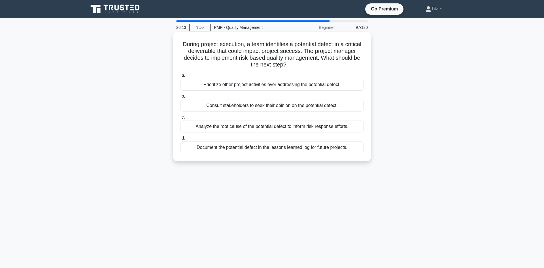
click at [262, 131] on div "Analyze the root cause of the potential defect to inform risk response efforts." at bounding box center [271, 127] width 183 height 12
click at [180, 119] on input "c. Analyze the root cause of the potential defect to inform risk response effor…" at bounding box center [180, 118] width 0 height 4
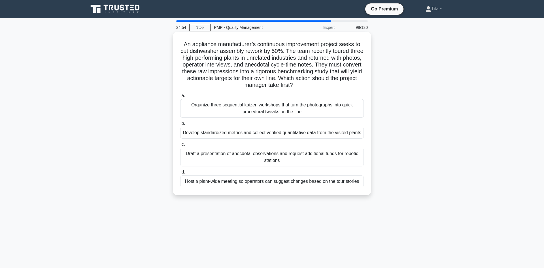
click at [319, 112] on div "Organize three sequential kaizen workshops that turn the photographs into quick…" at bounding box center [271, 108] width 183 height 19
click at [180, 98] on input "a. Organize three sequential kaizen workshops that turn the photographs into qu…" at bounding box center [180, 96] width 0 height 4
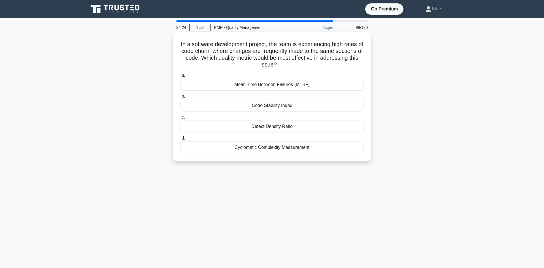
click at [259, 127] on div "Defect Density Ratio" at bounding box center [271, 127] width 183 height 12
click at [180, 119] on input "c. Defect Density Ratio" at bounding box center [180, 118] width 0 height 4
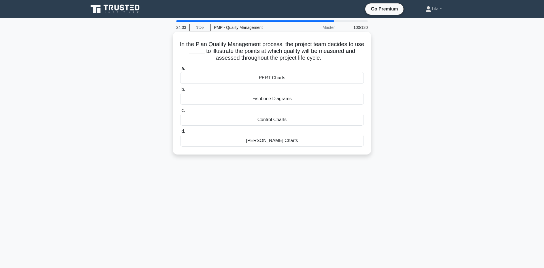
click at [270, 121] on div "Control Charts" at bounding box center [271, 120] width 183 height 12
click at [180, 112] on input "c. Control Charts" at bounding box center [180, 111] width 0 height 4
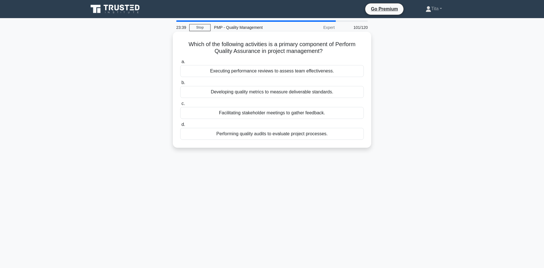
click at [270, 116] on div "Facilitating stakeholder meetings to gather feedback." at bounding box center [271, 113] width 183 height 12
click at [180, 106] on input "c. Facilitating stakeholder meetings to gather feedback." at bounding box center [180, 104] width 0 height 4
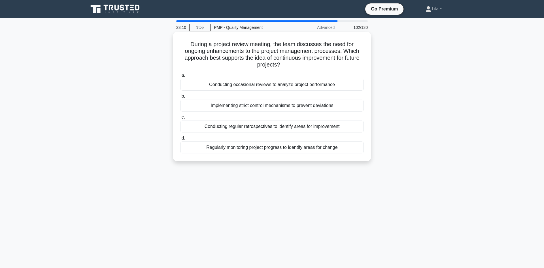
click at [255, 125] on div "Conducting regular retrospectives to identify areas for improvement" at bounding box center [271, 127] width 183 height 12
click at [180, 119] on input "c. Conducting regular retrospectives to identify areas for improvement" at bounding box center [180, 118] width 0 height 4
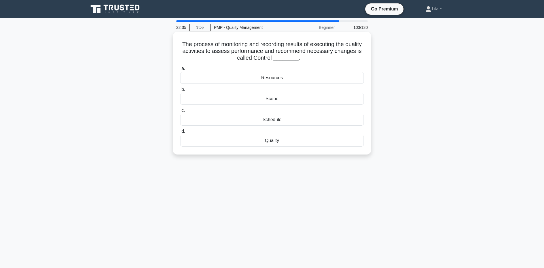
click at [264, 144] on div "Quality" at bounding box center [271, 141] width 183 height 12
click at [180, 133] on input "d. Quality" at bounding box center [180, 132] width 0 height 4
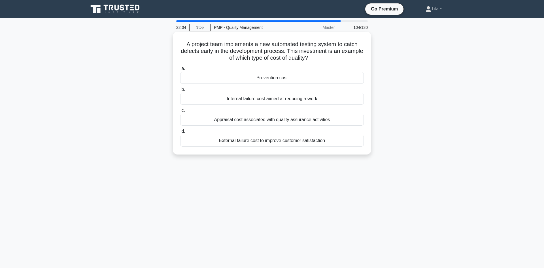
click at [265, 78] on div "Prevention cost" at bounding box center [271, 78] width 183 height 12
click at [180, 71] on input "a. Prevention cost" at bounding box center [180, 69] width 0 height 4
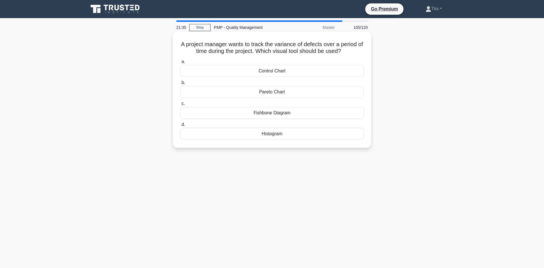
click at [266, 136] on div "Histogram" at bounding box center [271, 134] width 183 height 12
click at [180, 127] on input "d. Histogram" at bounding box center [180, 125] width 0 height 4
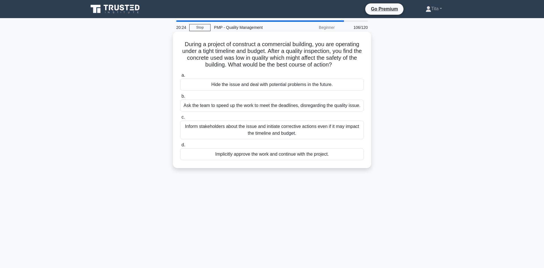
click at [282, 135] on div "Inform stakeholders about the issue and initiate corrective actions even if it …" at bounding box center [271, 130] width 183 height 19
click at [180, 119] on input "c. Inform stakeholders about the issue and initiate corrective actions even if …" at bounding box center [180, 118] width 0 height 4
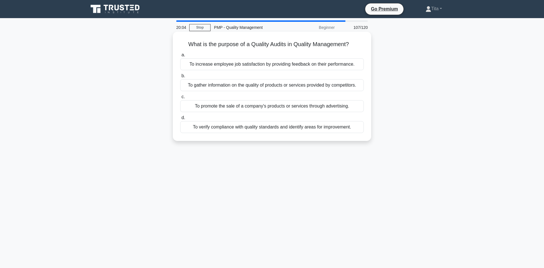
click at [290, 129] on div "To verify compliance with quality standards and identify areas for improvement." at bounding box center [271, 127] width 183 height 12
click at [180, 120] on input "d. To verify compliance with quality standards and identify areas for improveme…" at bounding box center [180, 118] width 0 height 4
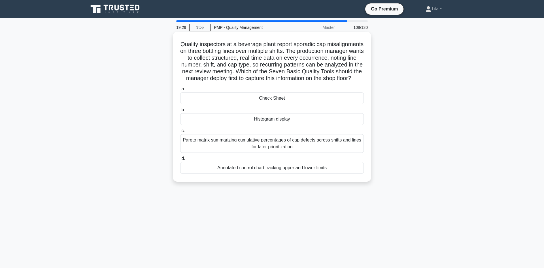
click at [294, 104] on div "Check Sheet" at bounding box center [271, 98] width 183 height 12
click at [180, 91] on input "a. Check Sheet" at bounding box center [180, 89] width 0 height 4
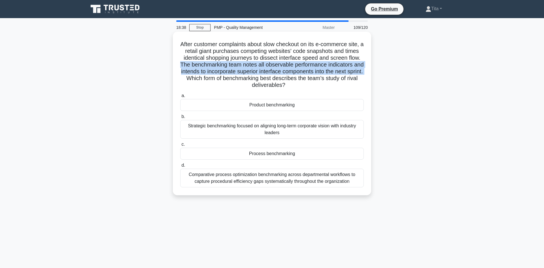
drag, startPoint x: 181, startPoint y: 67, endPoint x: 365, endPoint y: 72, distance: 183.6
click at [365, 72] on div "After customer complaints about slow checkout on its e-commerce site, a retail …" at bounding box center [272, 113] width 194 height 159
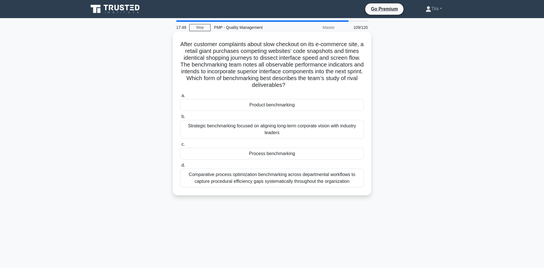
click at [276, 108] on div "Product benchmarking" at bounding box center [271, 105] width 183 height 12
click at [180, 98] on input "a. Product benchmarking" at bounding box center [180, 96] width 0 height 4
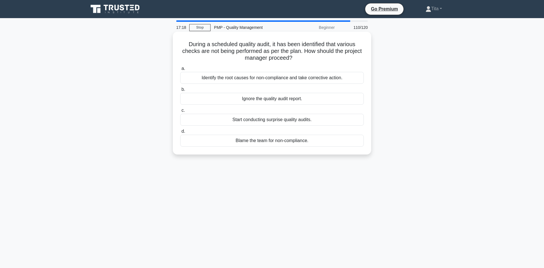
click at [282, 78] on div "Identify the root causes for non-compliance and take corrective action." at bounding box center [271, 78] width 183 height 12
click at [180, 71] on input "a. Identify the root causes for non-compliance and take corrective action." at bounding box center [180, 69] width 0 height 4
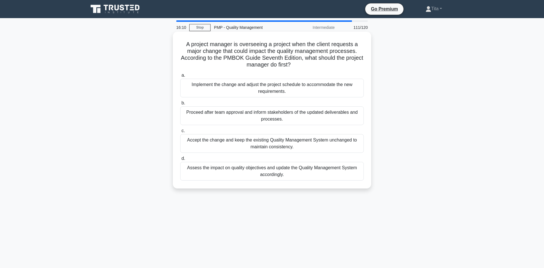
click at [230, 169] on div "Assess the impact on quality objectives and update the Quality Management Syste…" at bounding box center [271, 171] width 183 height 19
click at [180, 161] on input "d. Assess the impact on quality objectives and update the Quality Management Sy…" at bounding box center [180, 159] width 0 height 4
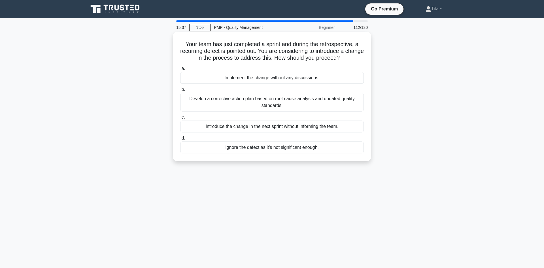
click at [268, 104] on div "Develop a corrective action plan based on root cause analysis and updated quali…" at bounding box center [271, 102] width 183 height 19
click at [180, 91] on input "b. Develop a corrective action plan based on root cause analysis and updated qu…" at bounding box center [180, 90] width 0 height 4
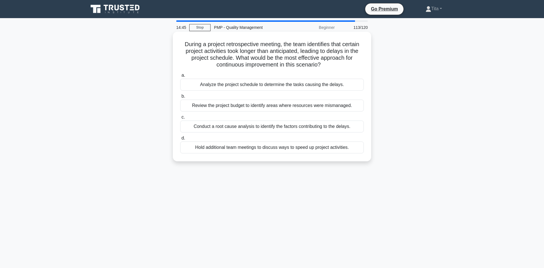
click at [224, 127] on div "Conduct a root cause analysis to identify the factors contributing to the delay…" at bounding box center [271, 127] width 183 height 12
click at [180, 119] on input "c. Conduct a root cause analysis to identify the factors contributing to the de…" at bounding box center [180, 118] width 0 height 4
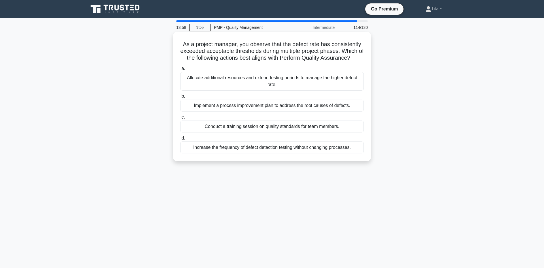
click at [219, 107] on div "Implement a process improvement plan to address the root causes of defects." at bounding box center [271, 106] width 183 height 12
click at [180, 98] on input "b. Implement a process improvement plan to address the root causes of defects." at bounding box center [180, 97] width 0 height 4
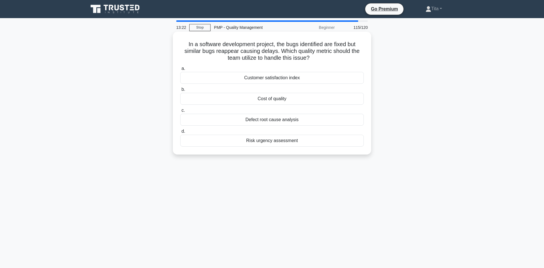
click at [265, 118] on div "Defect root cause analysis" at bounding box center [271, 120] width 183 height 12
click at [180, 112] on input "c. Defect root cause analysis" at bounding box center [180, 111] width 0 height 4
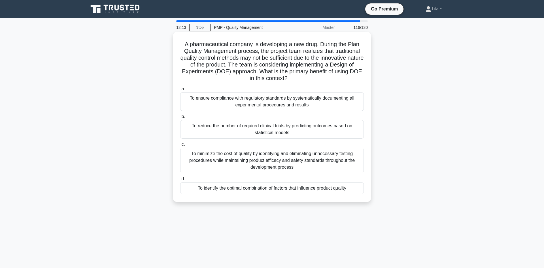
click at [236, 189] on div "To identify the optimal combination of factors that influence product quality" at bounding box center [271, 188] width 183 height 12
click at [180, 181] on input "d. To identify the optimal combination of factors that influence product quality" at bounding box center [180, 179] width 0 height 4
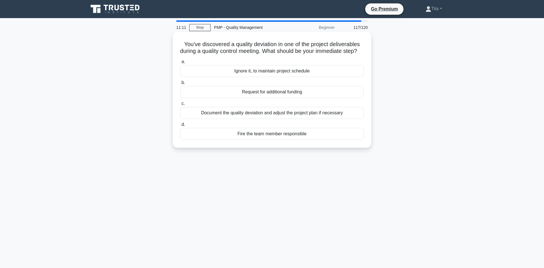
click at [229, 119] on div "Document the quality deviation and adjust the project plan if necessary" at bounding box center [271, 113] width 183 height 12
click at [180, 106] on input "c. Document the quality deviation and adjust the project plan if necessary" at bounding box center [180, 104] width 0 height 4
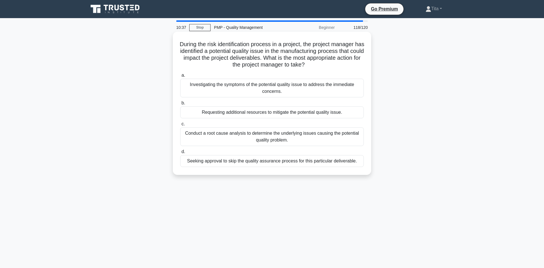
click at [226, 139] on div "Conduct a root cause analysis to determine the underlying issues causing the po…" at bounding box center [271, 136] width 183 height 19
click at [180, 126] on input "c. Conduct a root cause analysis to determine the underlying issues causing the…" at bounding box center [180, 124] width 0 height 4
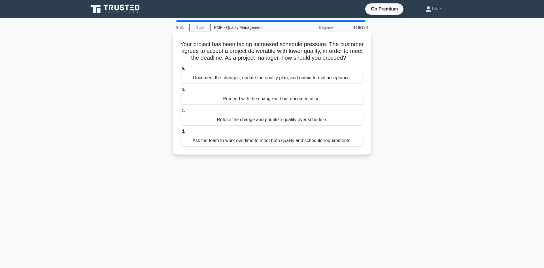
click at [238, 80] on div "Document the changes, update the quality plan, and obtain formal acceptance." at bounding box center [271, 78] width 183 height 12
click at [180, 71] on input "a. Document the changes, update the quality plan, and obtain formal acceptance." at bounding box center [180, 69] width 0 height 4
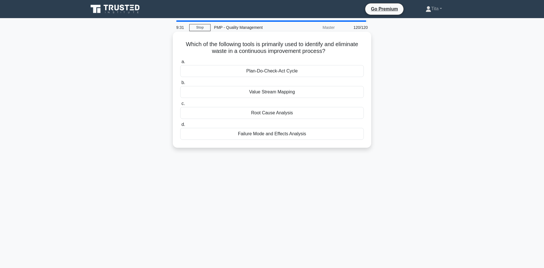
click at [264, 75] on div "Plan-Do-Check-Act Cycle" at bounding box center [271, 71] width 183 height 12
click at [180, 64] on input "a. Plan-Do-Check-Act Cycle" at bounding box center [180, 62] width 0 height 4
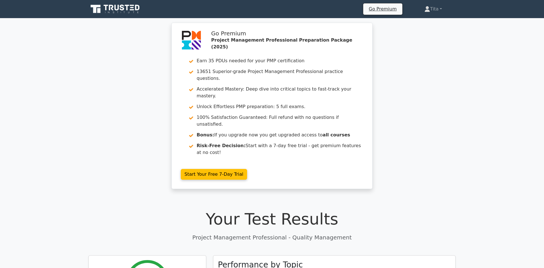
click at [94, 108] on div "Go Premium Project Management Professional Preparation Package (2025) Earn 35 P…" at bounding box center [272, 109] width 544 height 173
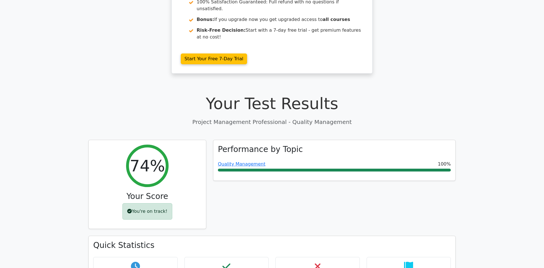
scroll to position [130, 0]
